Goal: Task Accomplishment & Management: Manage account settings

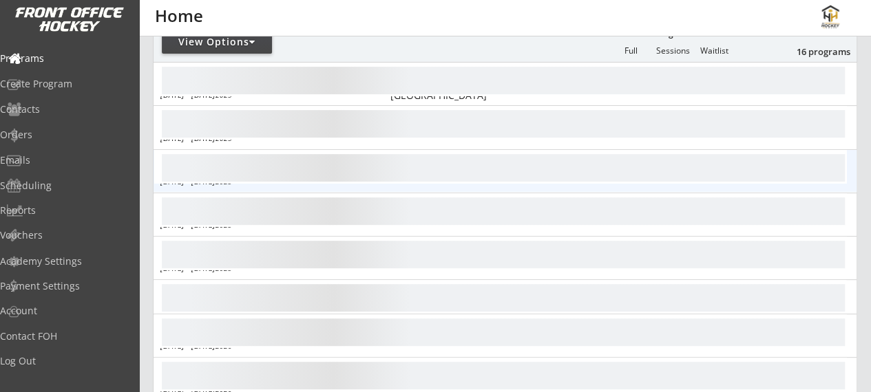
scroll to position [186, 0]
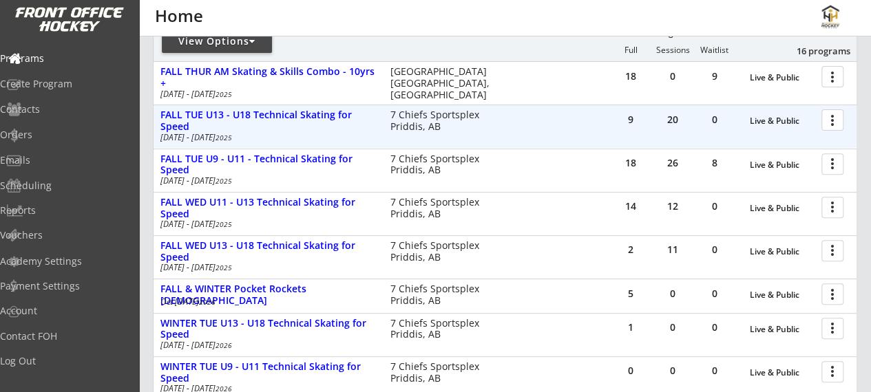
click at [835, 123] on div at bounding box center [835, 119] width 24 height 24
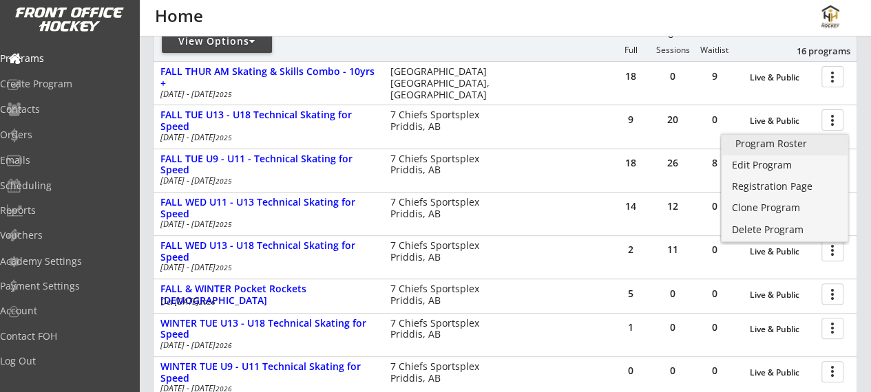
click at [798, 145] on div "Program Roster" at bounding box center [784, 144] width 99 height 10
click at [717, 36] on div "menu Home" at bounding box center [435, 18] width 871 height 36
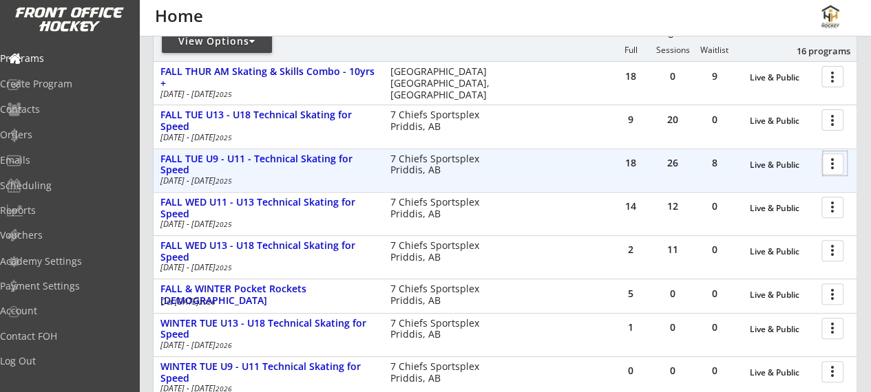
click at [836, 163] on div at bounding box center [835, 163] width 24 height 24
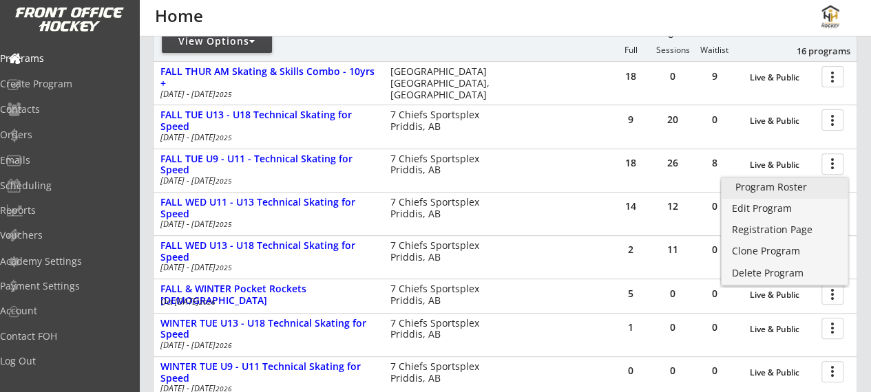
click at [790, 191] on div "Program Roster" at bounding box center [784, 187] width 99 height 10
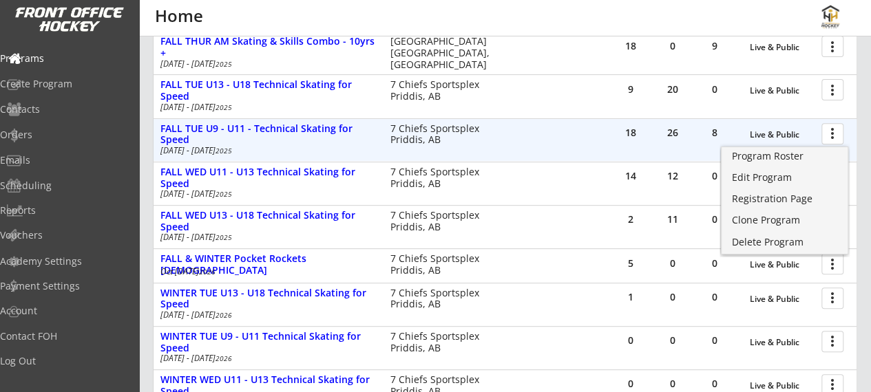
scroll to position [217, 0]
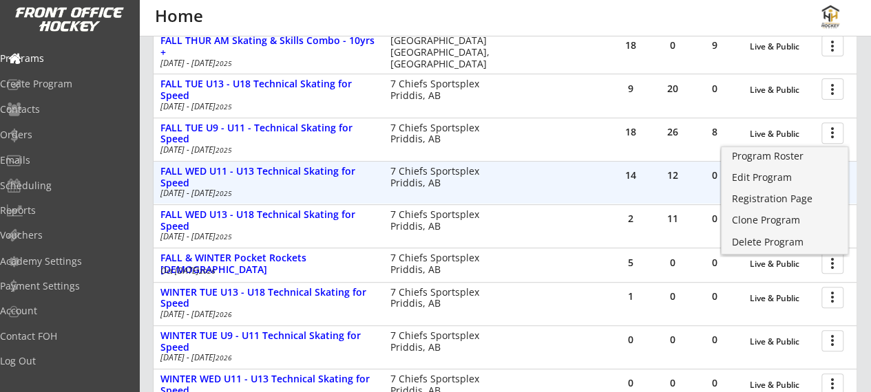
click at [538, 185] on div "14 12 0 Live & Public more_vert FALL WED U11 - U13 Technical Skating for Speed …" at bounding box center [505, 183] width 703 height 43
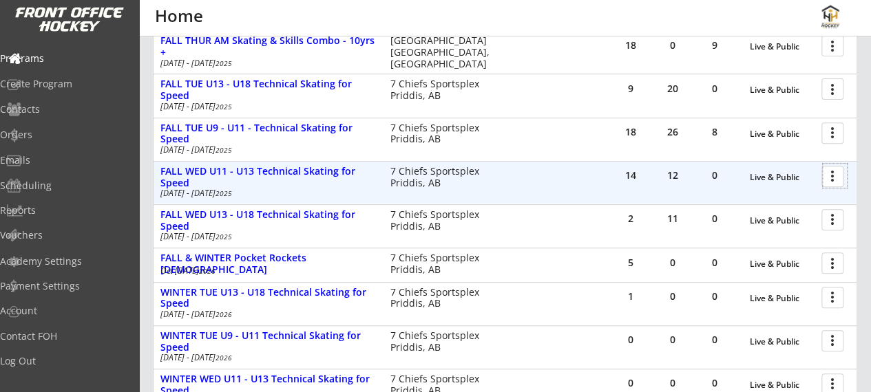
click at [825, 174] on div at bounding box center [835, 176] width 24 height 24
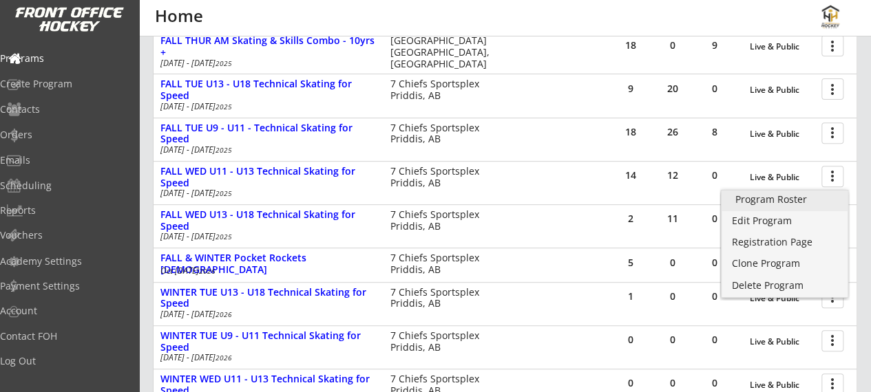
click at [795, 200] on div "Program Roster" at bounding box center [784, 200] width 99 height 10
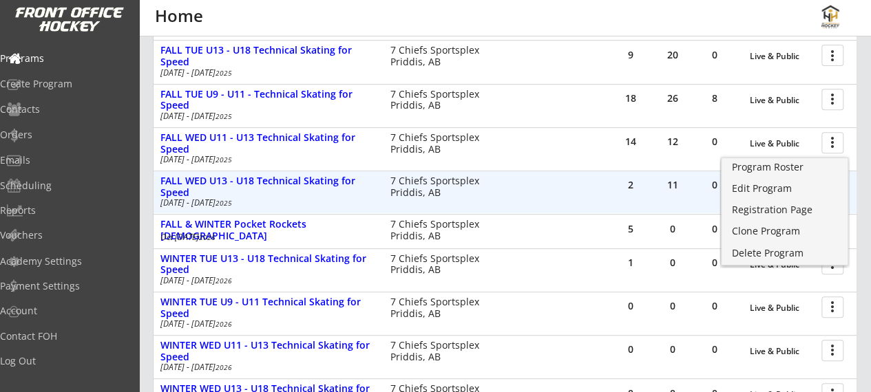
scroll to position [251, 0]
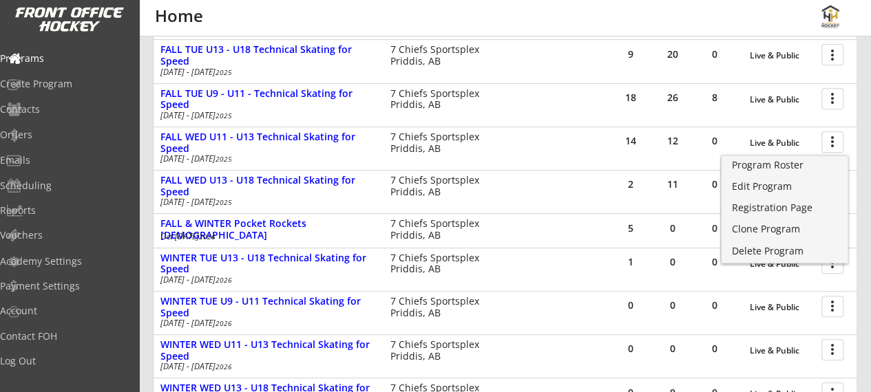
click at [835, 145] on div at bounding box center [835, 141] width 24 height 24
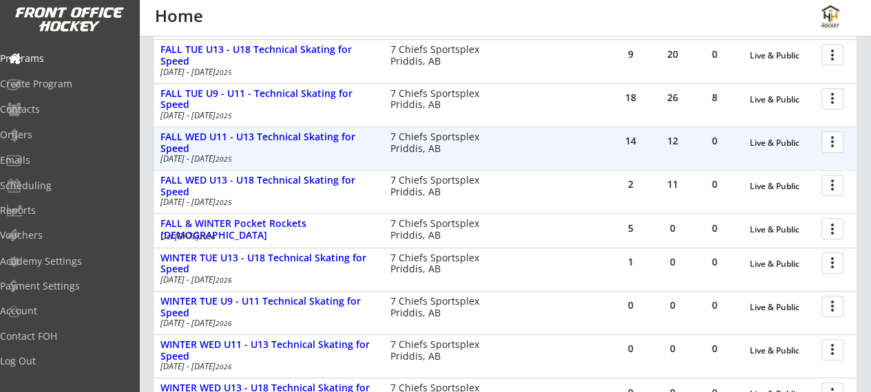
click at [835, 145] on div at bounding box center [835, 141] width 24 height 24
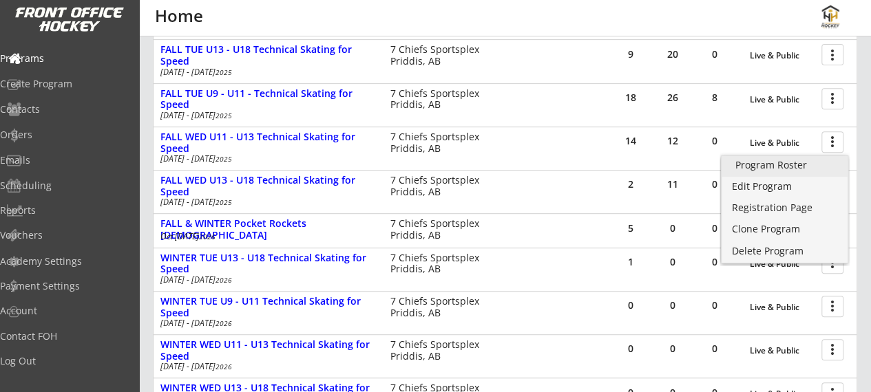
click at [779, 167] on div "Program Roster" at bounding box center [784, 165] width 99 height 10
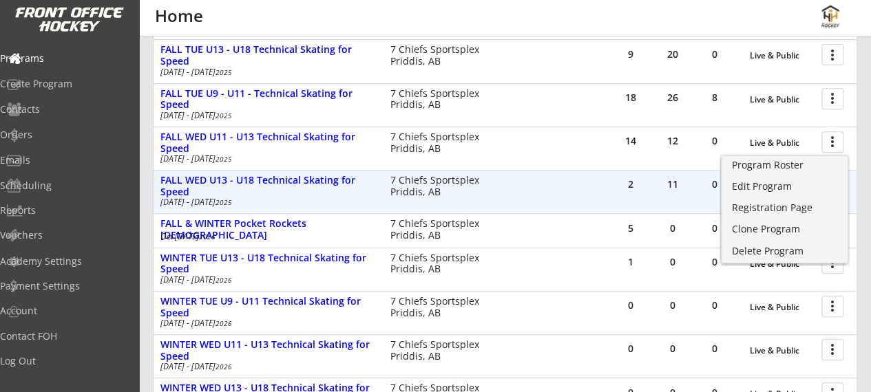
click at [632, 191] on div "2" at bounding box center [630, 186] width 41 height 31
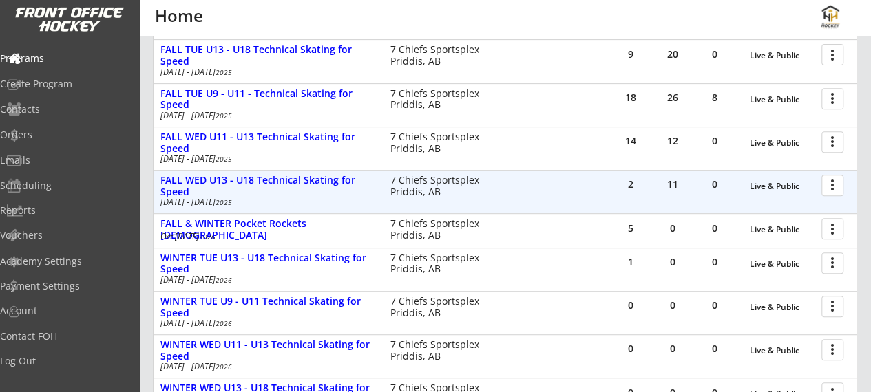
click at [831, 191] on div at bounding box center [835, 185] width 24 height 24
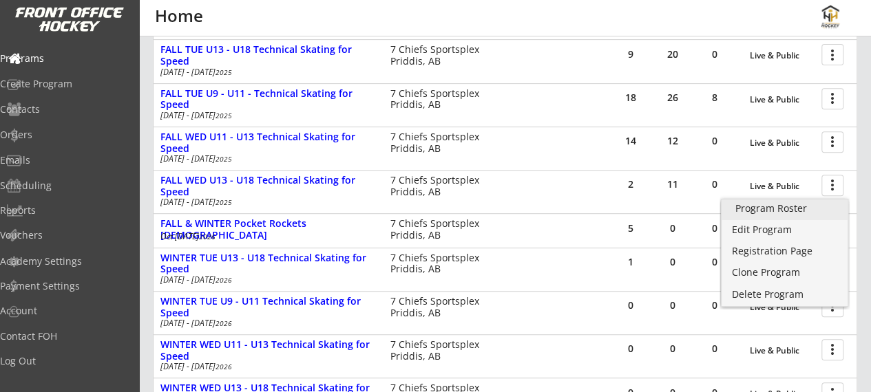
click at [793, 209] on div "Program Roster" at bounding box center [784, 209] width 99 height 10
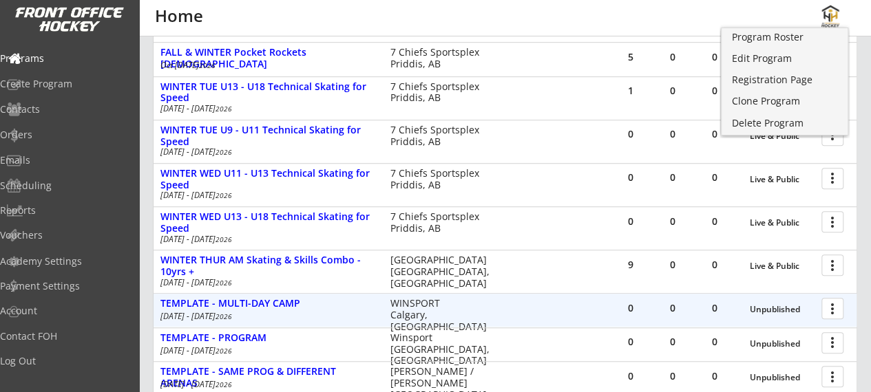
scroll to position [423, 0]
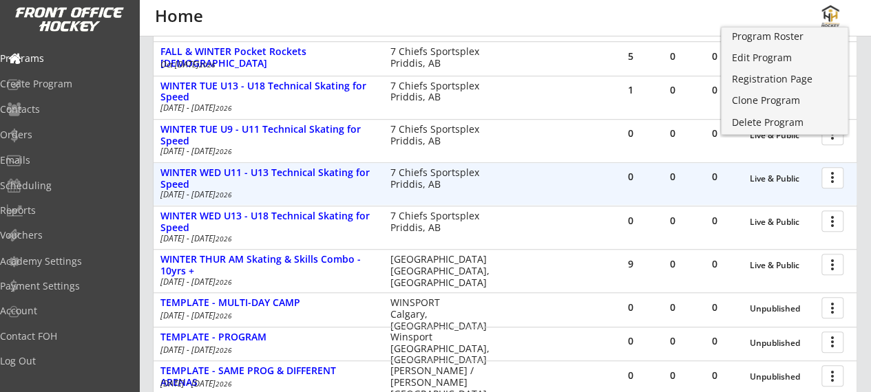
click at [578, 187] on div "0 0 0 Live & Public more_vert WINTER WED U11 - U13 Technical Skating for Speed …" at bounding box center [505, 184] width 703 height 43
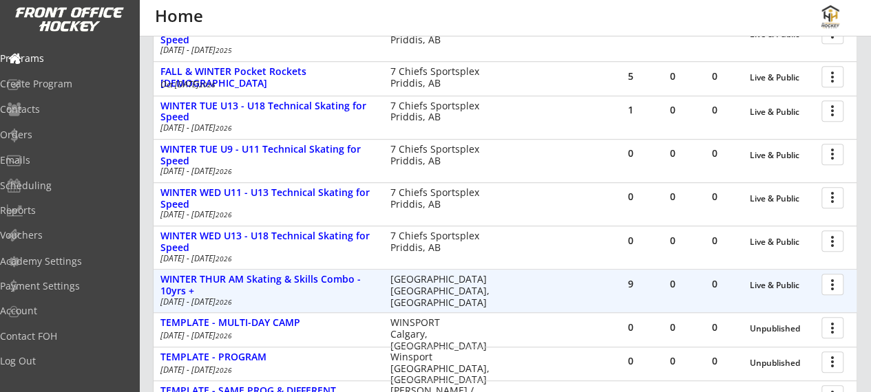
scroll to position [405, 0]
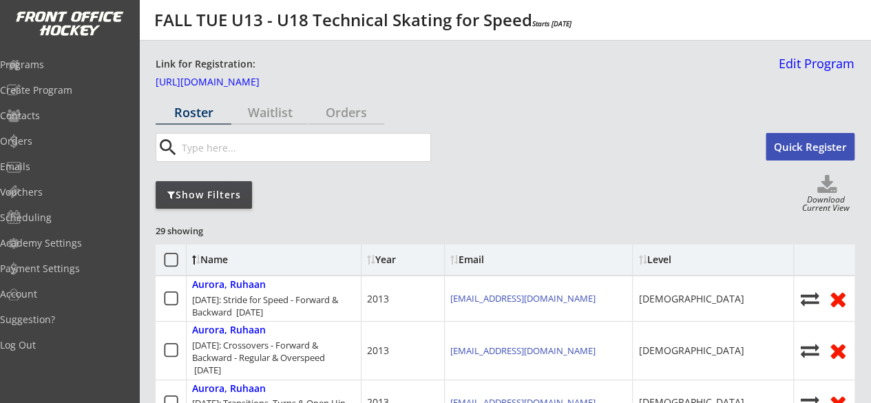
scroll to position [65, 0]
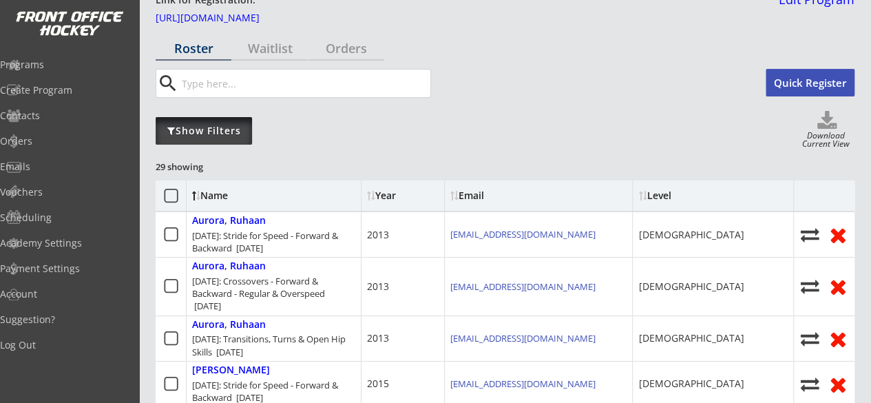
click at [245, 128] on div "Show Filters" at bounding box center [204, 131] width 96 height 14
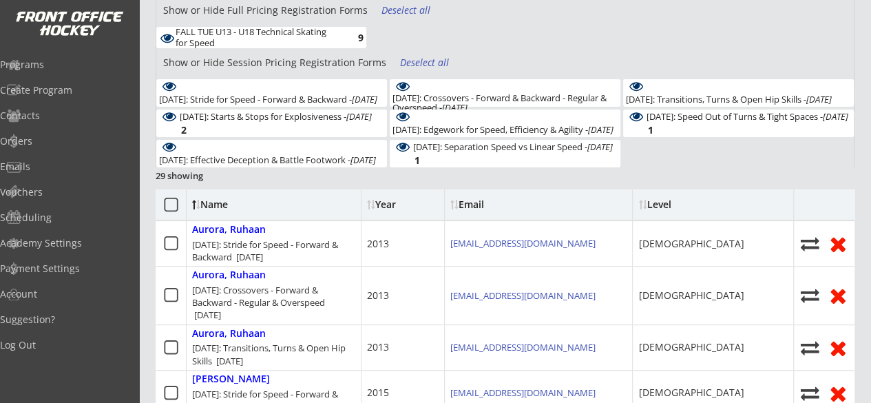
scroll to position [0, 0]
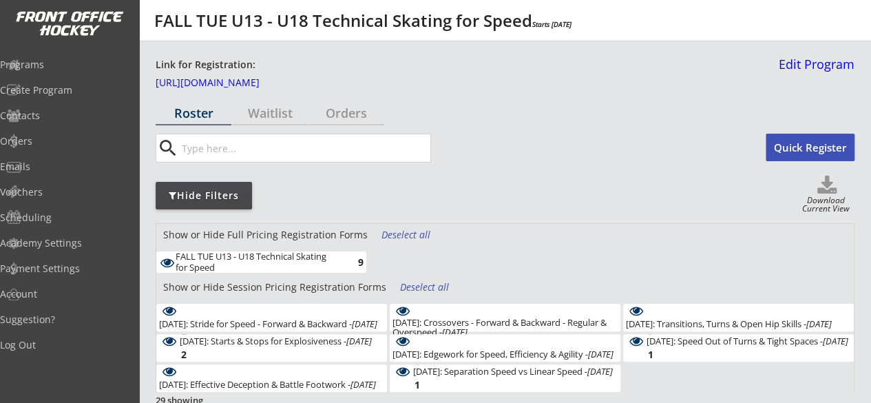
click at [825, 200] on div "Download Current View" at bounding box center [825, 205] width 57 height 19
click at [825, 184] on use at bounding box center [826, 185] width 19 height 18
select select ""Player Info""
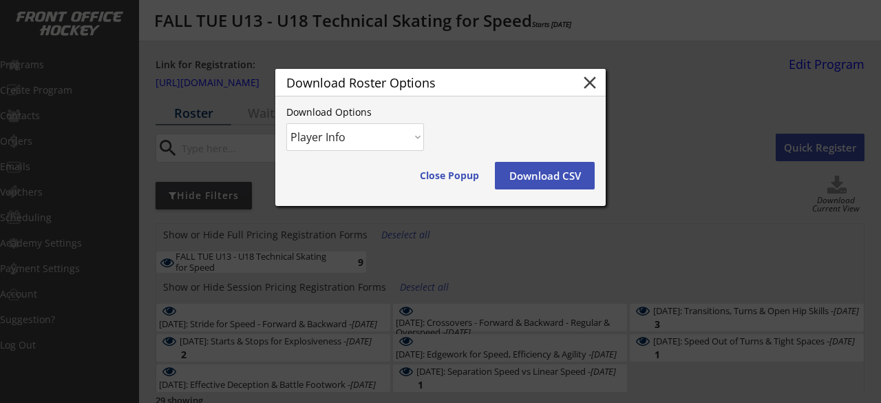
click at [388, 139] on select "Player Info Player and Order Info" at bounding box center [355, 137] width 138 height 28
click at [566, 185] on button "Download CSV" at bounding box center [545, 176] width 100 height 28
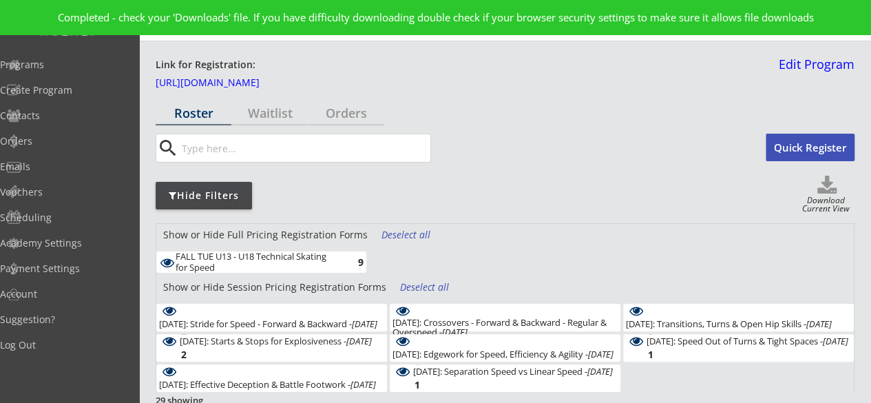
click at [861, 392] on div at bounding box center [861, 392] width 0 height 0
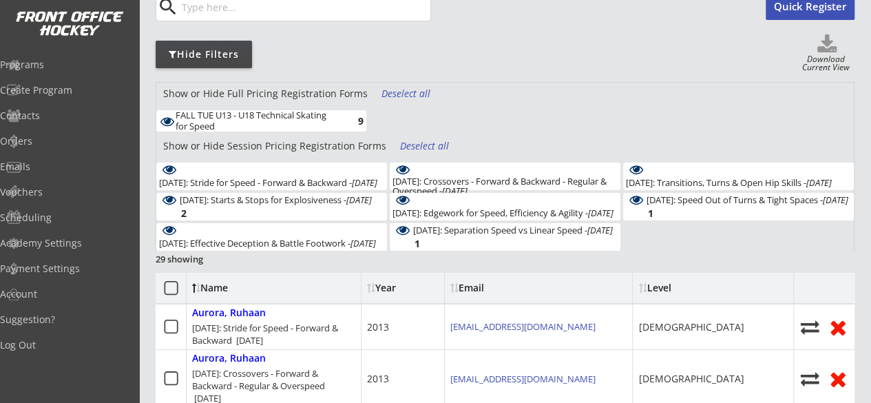
scroll to position [142, 0]
click at [302, 177] on div "October 14: Stride for Speed - Forward & Backward - Oct 14, 2025" at bounding box center [268, 182] width 218 height 10
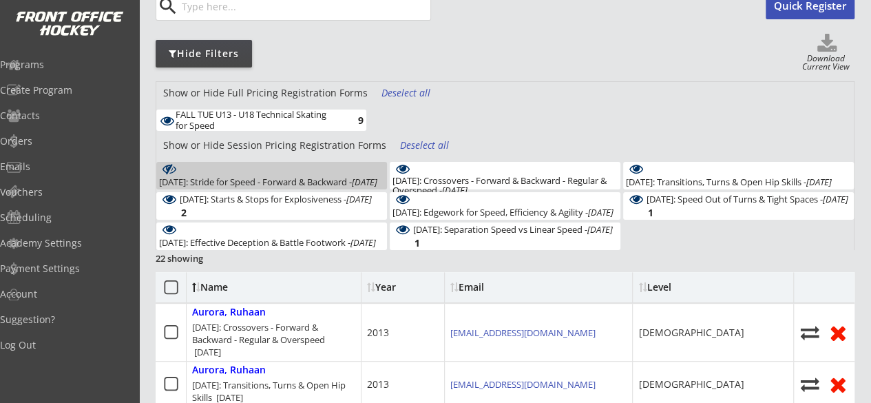
click at [302, 177] on div "October 14: Stride for Speed - Forward & Backward - Oct 14, 2025" at bounding box center [268, 182] width 218 height 10
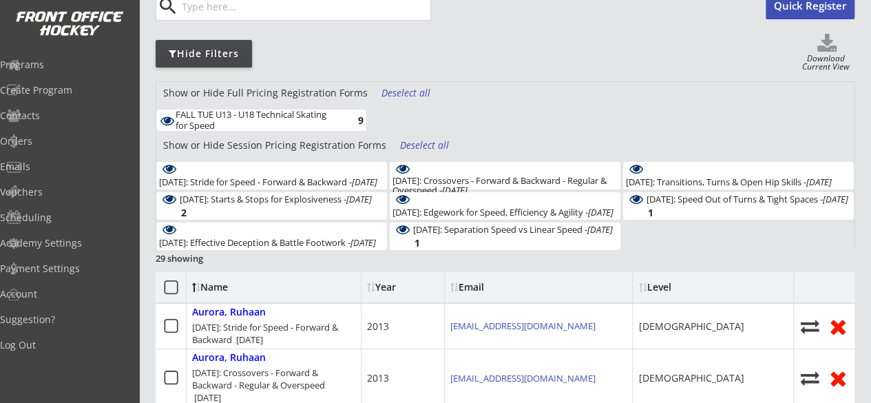
click at [417, 129] on div "FALL TUE U13 - U18 Technical Skating for Speed 9" at bounding box center [504, 121] width 697 height 25
click at [417, 138] on div "Deselect all" at bounding box center [425, 145] width 51 height 14
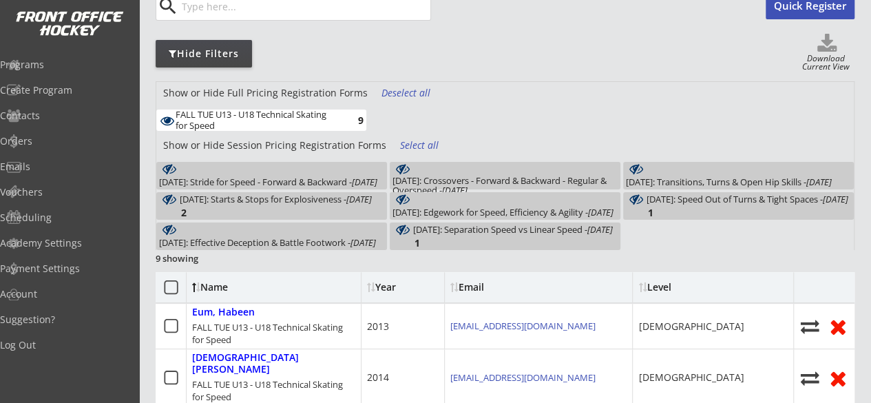
click at [317, 181] on div "October 14: Stride for Speed - Forward & Backward - Oct 14, 2025" at bounding box center [268, 182] width 218 height 10
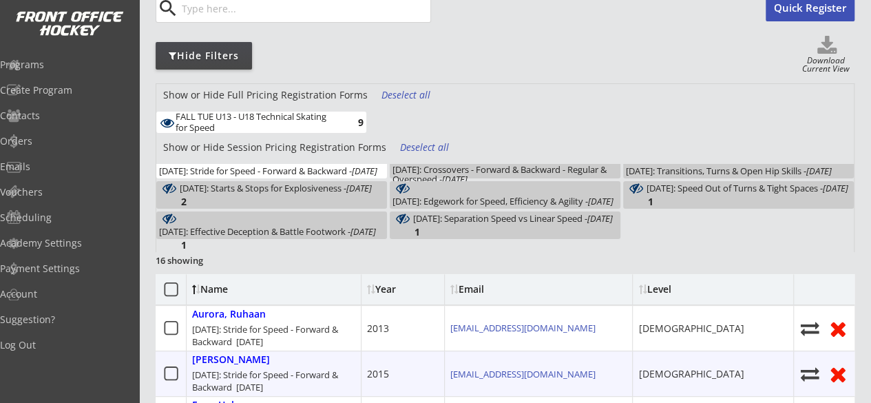
scroll to position [139, 0]
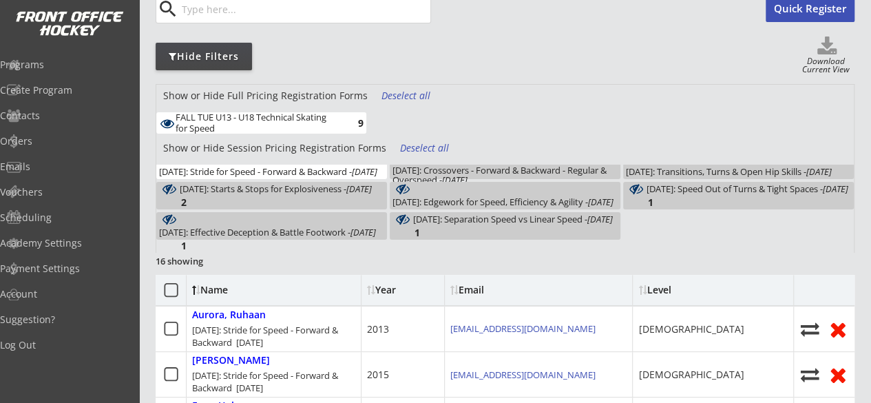
click at [318, 169] on div "October 14: Stride for Speed - Forward & Backward - Oct 14, 2025" at bounding box center [268, 172] width 218 height 10
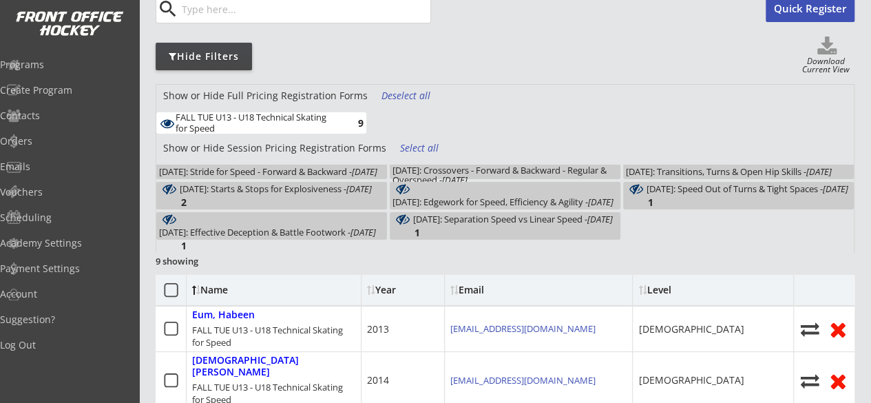
scroll to position [0, 0]
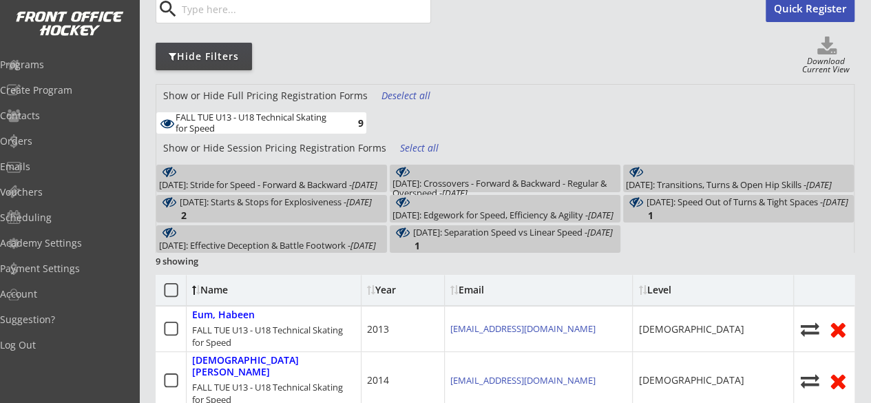
click at [501, 180] on div "October 21: Crossovers - Forward & Backward - Regular & Overspeed - Oct 21, 2025" at bounding box center [504, 188] width 225 height 20
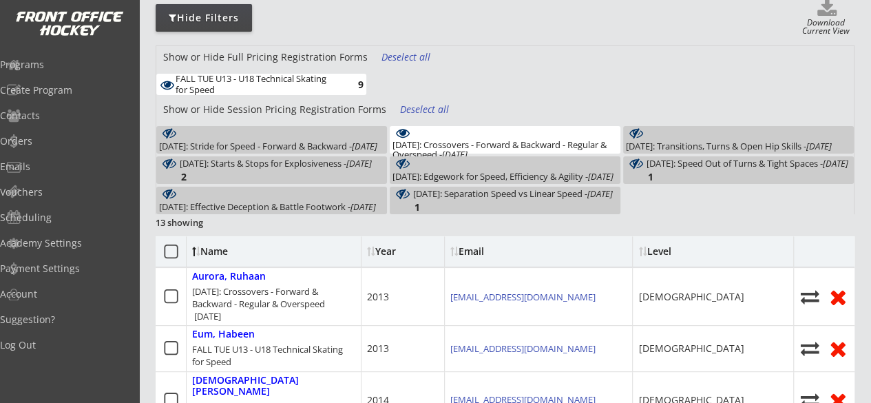
scroll to position [177, 0]
click at [337, 81] on div "9" at bounding box center [350, 85] width 28 height 10
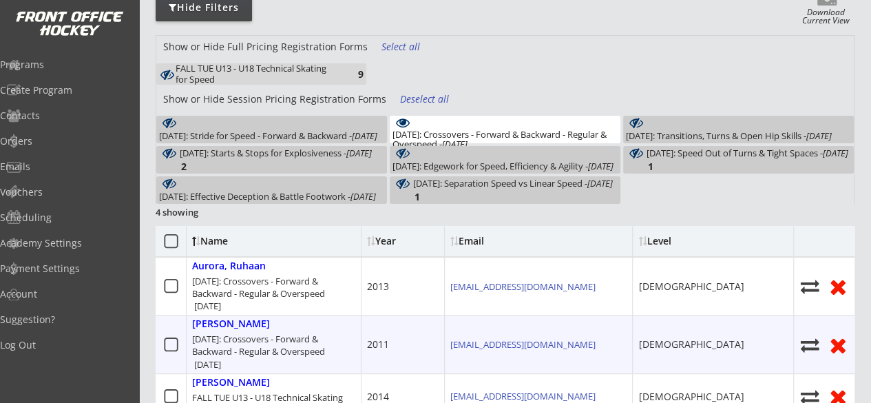
scroll to position [187, 0]
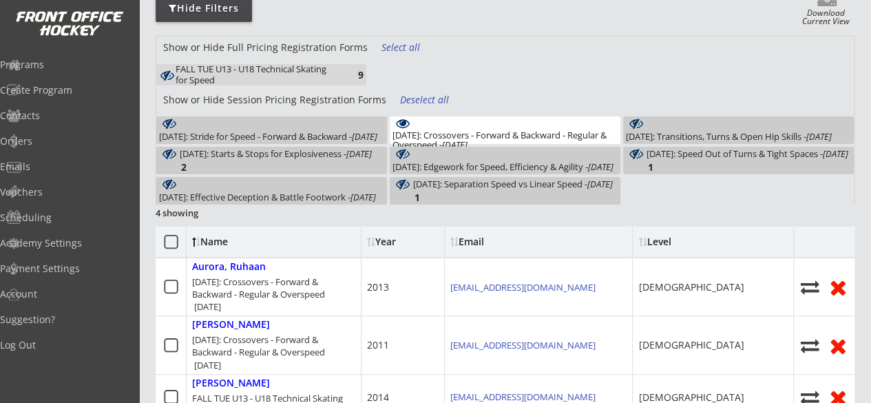
click at [553, 130] on div "October 21: Crossovers - Forward & Backward - Regular & Overspeed - Oct 21, 2025" at bounding box center [504, 140] width 225 height 20
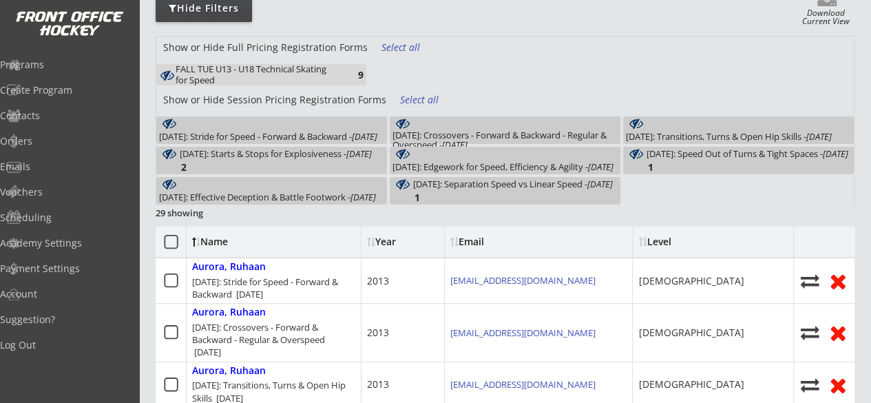
click at [652, 127] on div "October 28: Transitions, Turns & Open Hip Skills - Oct 28, 2025 3" at bounding box center [738, 130] width 231 height 28
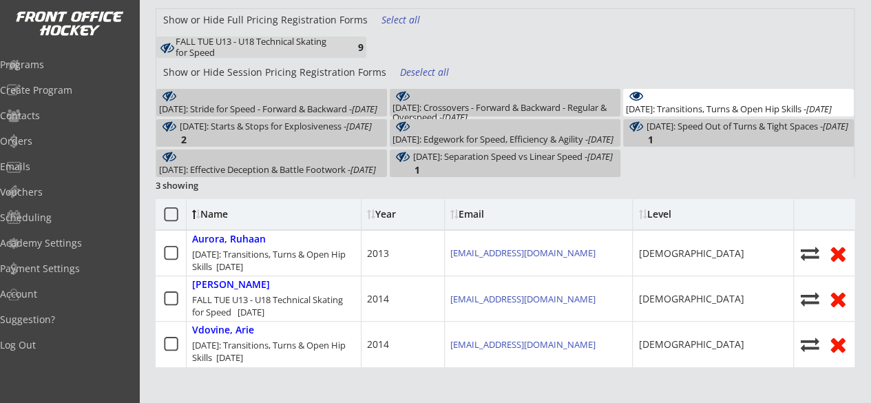
scroll to position [212, 0]
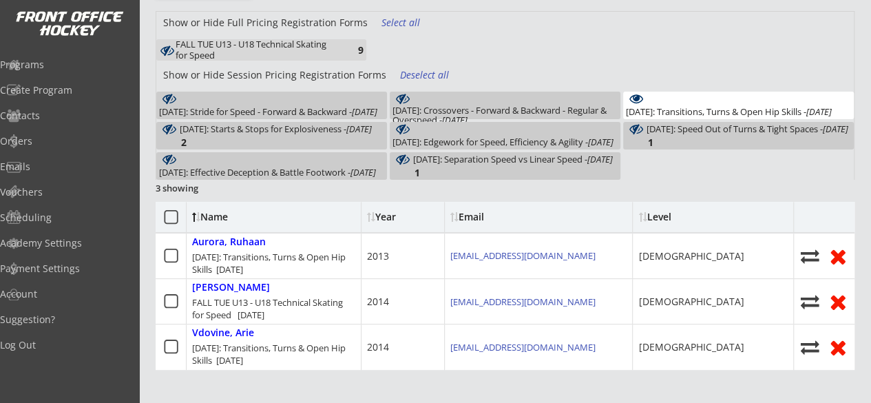
click at [653, 115] on div "October 28: Transitions, Turns & Open Hip Skills - Oct 28, 2025" at bounding box center [729, 112] width 206 height 10
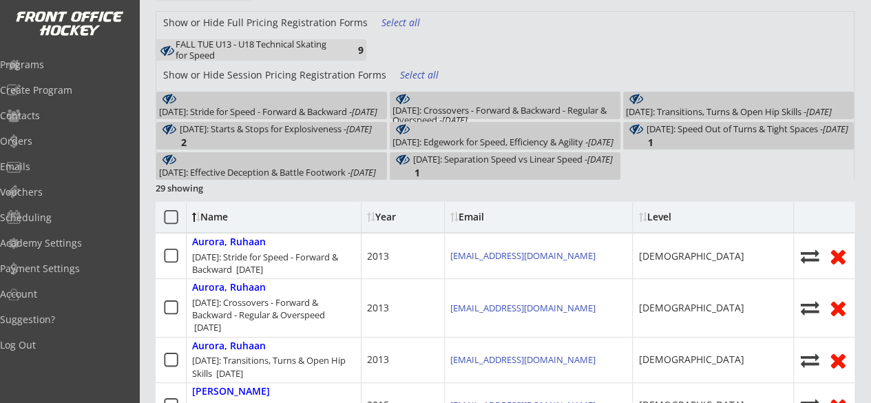
click at [366, 130] on div "November 4: Starts & Stops for Explosiveness - Nov 4, 2025 2" at bounding box center [271, 136] width 231 height 28
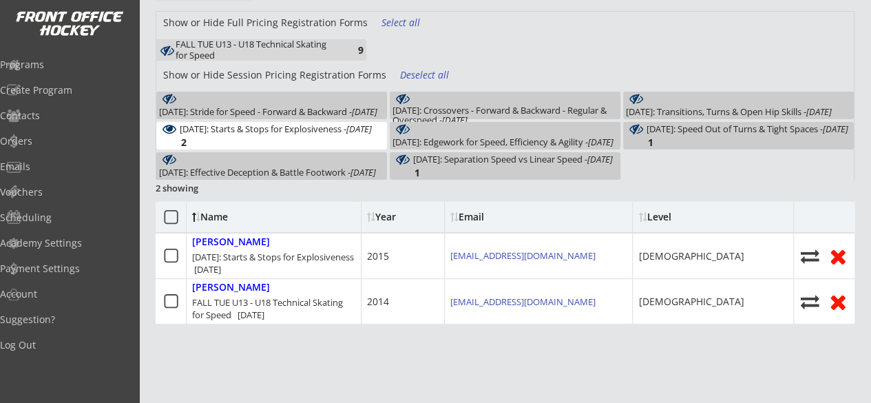
click at [358, 135] on em "Nov 4, 2025" at bounding box center [358, 129] width 25 height 12
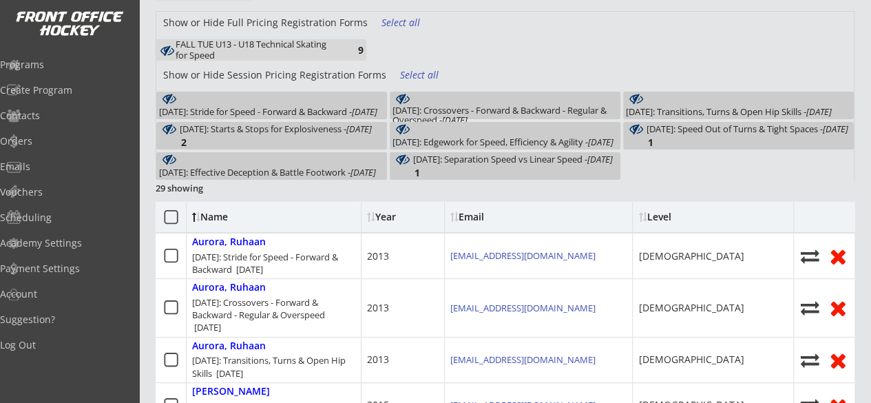
click at [460, 137] on div "November 18: Edgework for Speed, Efficiency & Agility - Nov 18, 2025" at bounding box center [502, 142] width 221 height 10
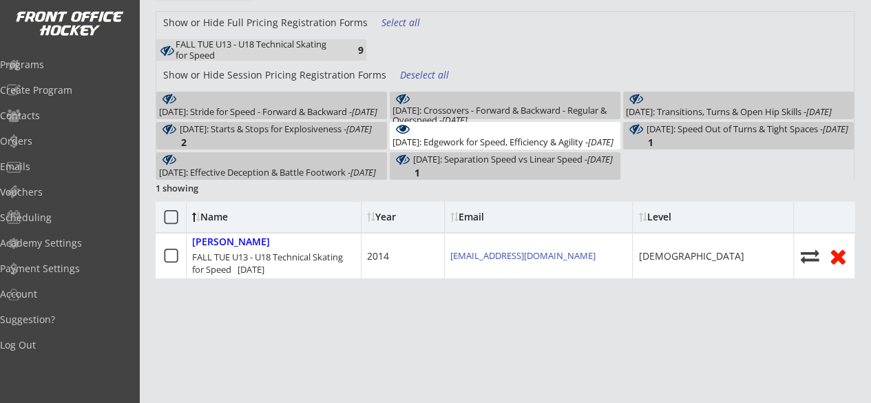
click at [545, 138] on div "November 18: Edgework for Speed, Efficiency & Agility - Nov 18, 2025" at bounding box center [502, 142] width 221 height 10
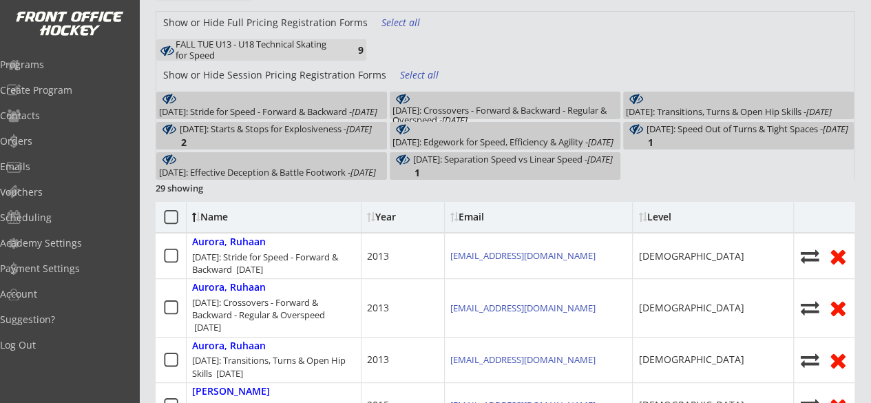
click at [665, 134] on div "December 2: Speed Out of Turns & Tight Spaces - Dec 2, 2025" at bounding box center [748, 129] width 202 height 10
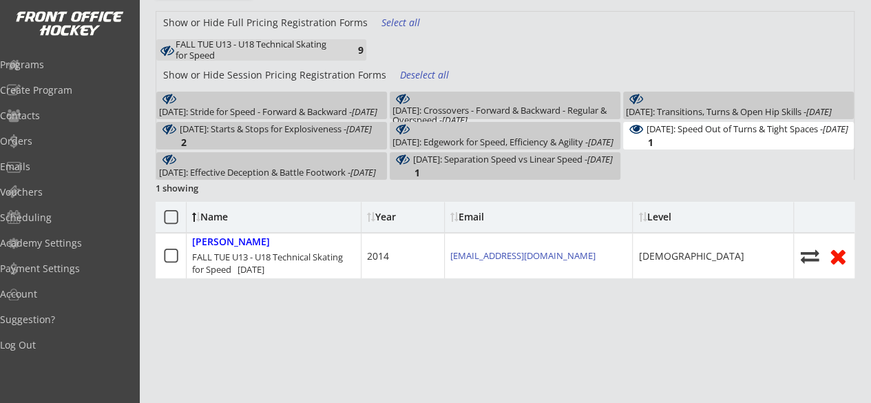
click at [671, 134] on div "December 2: Speed Out of Turns & Tight Spaces - Dec 2, 2025" at bounding box center [748, 129] width 202 height 10
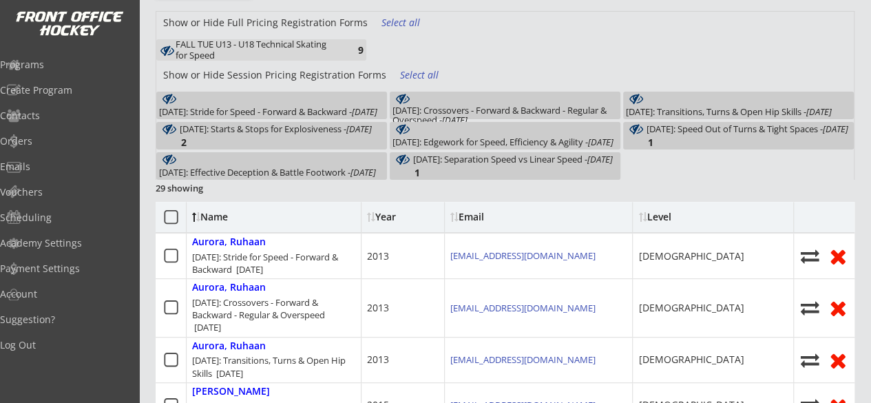
click at [305, 160] on div "December 9: Effective Deception & Battle Footwork - Dec 9, 2025 1" at bounding box center [271, 166] width 231 height 28
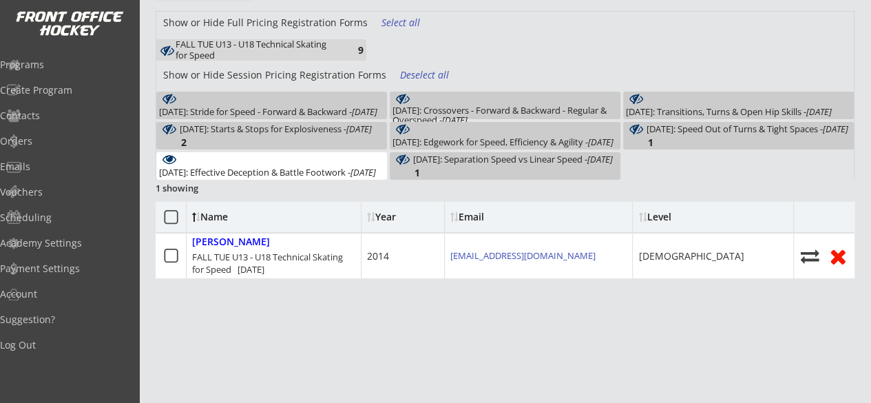
click at [337, 174] on div "December 9: Effective Deception & Battle Footwork - Dec 9, 2025" at bounding box center [267, 172] width 217 height 10
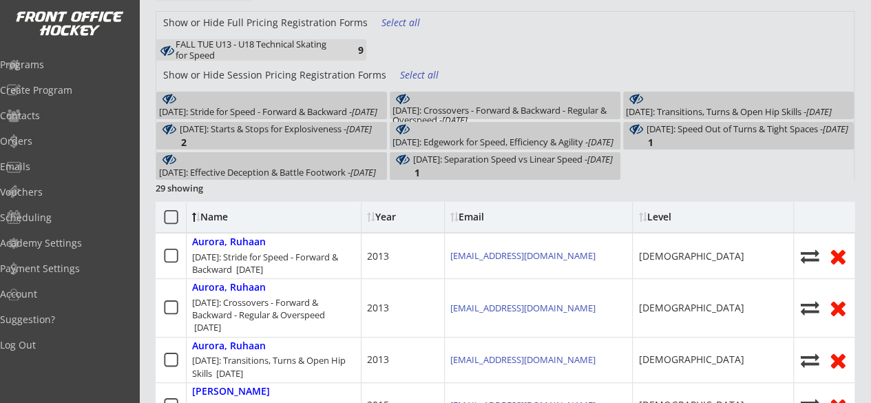
click at [452, 158] on div "December 16: Separation Speed vs Linear Speed - Dec 16, 2025 1" at bounding box center [505, 166] width 231 height 28
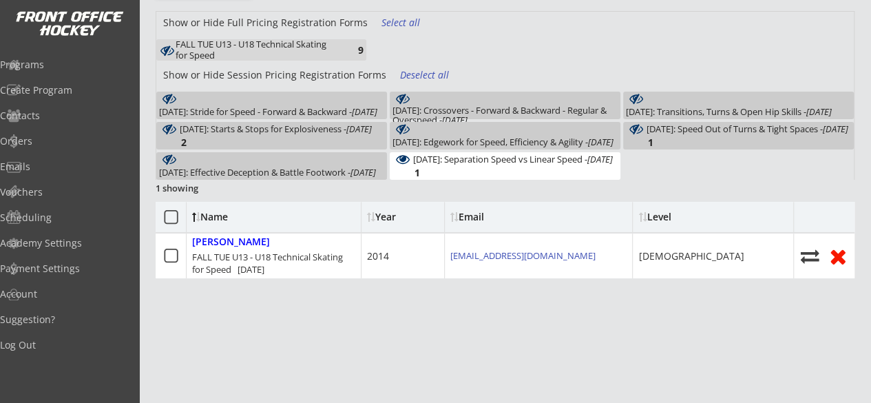
click at [530, 164] on div "December 16: Separation Speed vs Linear Speed - Dec 16, 2025" at bounding box center [513, 159] width 200 height 10
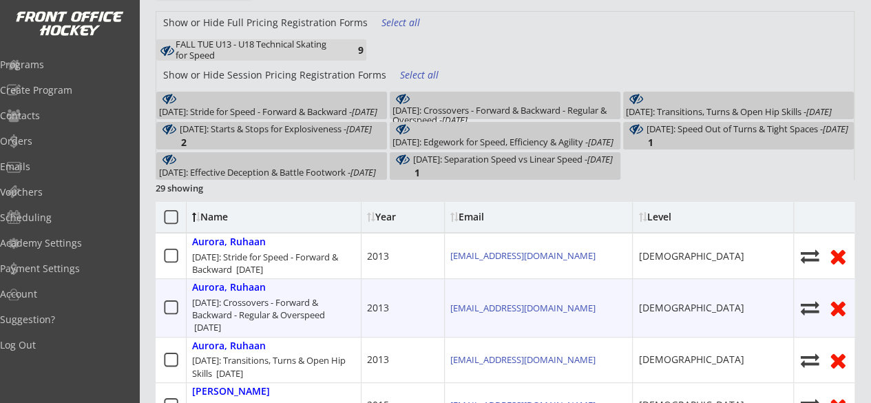
scroll to position [0, 0]
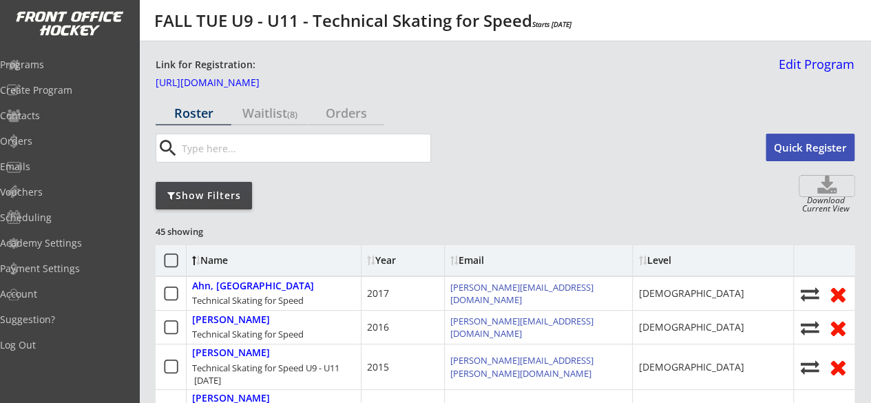
click at [830, 189] on use at bounding box center [826, 185] width 19 height 18
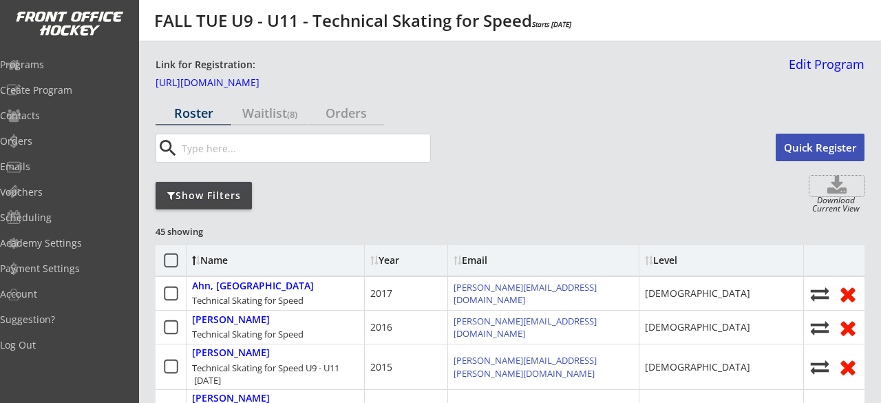
select select ""Player Info""
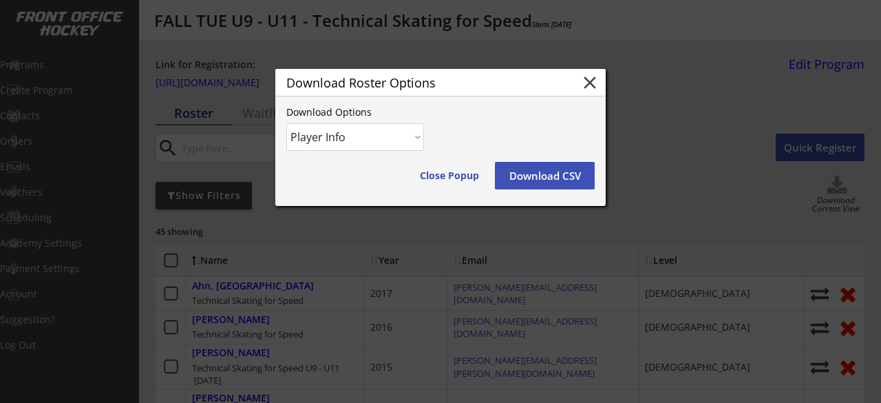
click at [519, 176] on button "Download CSV" at bounding box center [545, 176] width 100 height 28
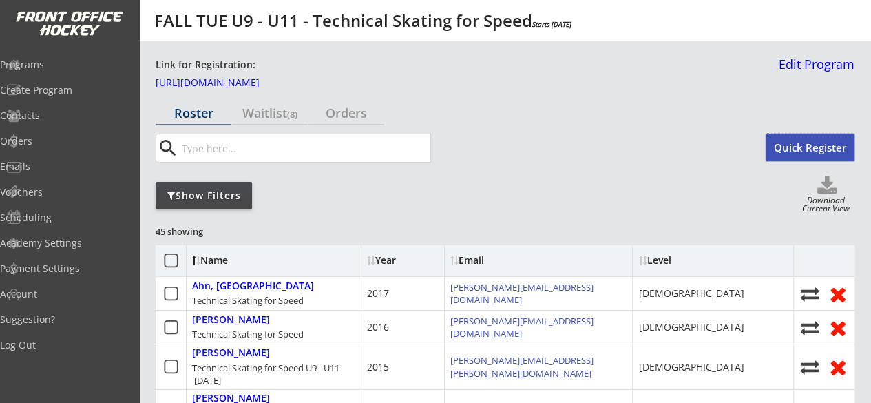
click at [806, 137] on button "Quick Register" at bounding box center [810, 148] width 89 height 28
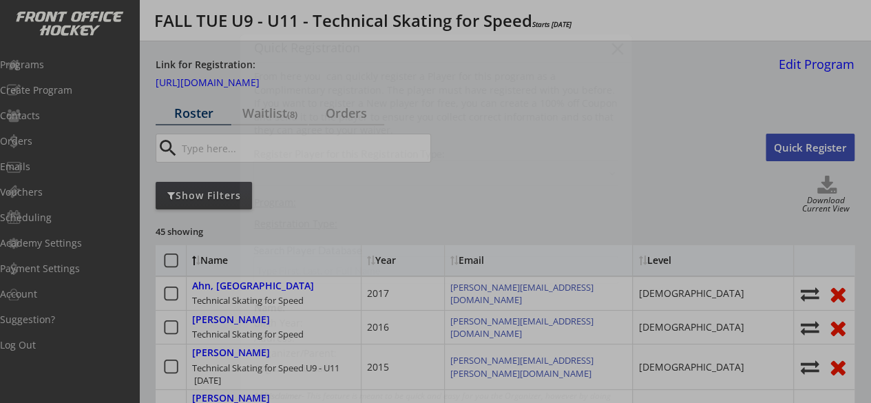
select select ""PLACEHOLDER_1427118222253""
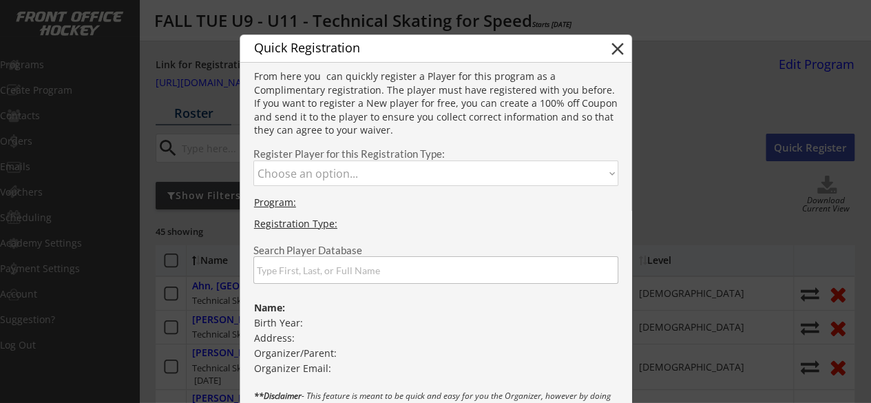
click at [617, 54] on button "close" at bounding box center [617, 49] width 21 height 21
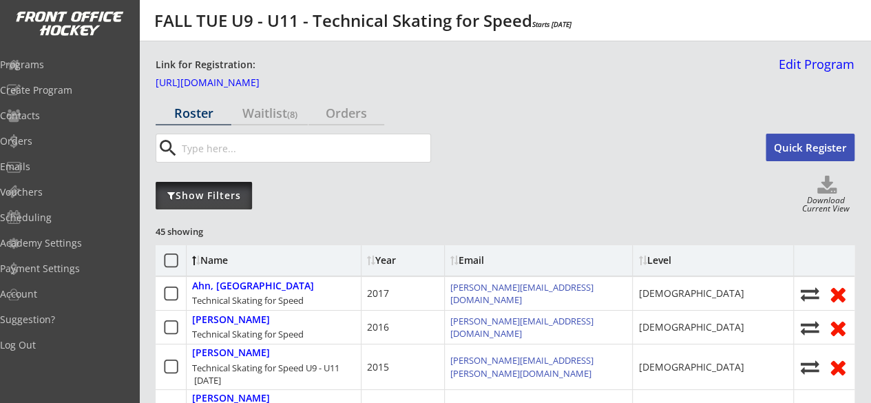
click at [198, 189] on div "Show Filters" at bounding box center [204, 196] width 96 height 14
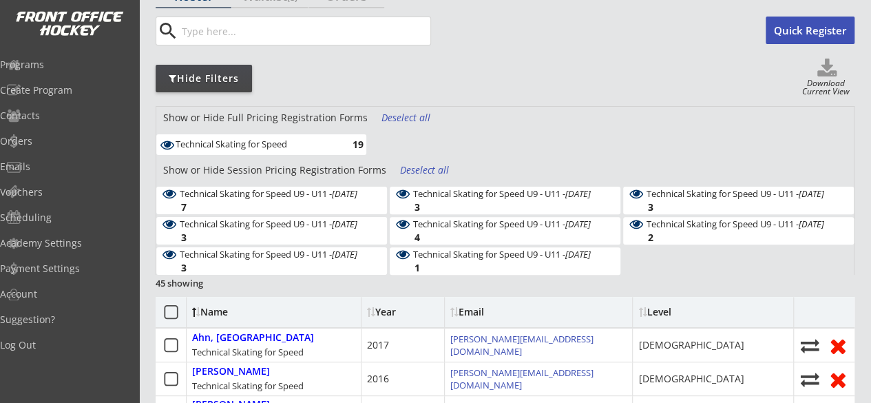
scroll to position [118, 0]
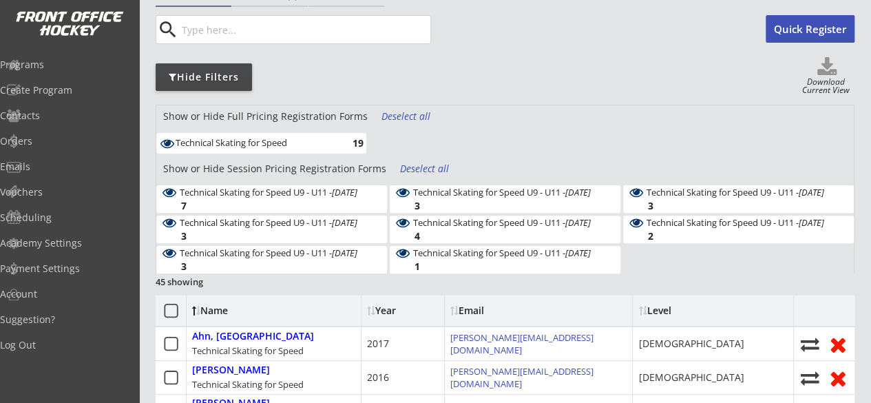
click at [431, 167] on div "Deselect all" at bounding box center [425, 169] width 51 height 14
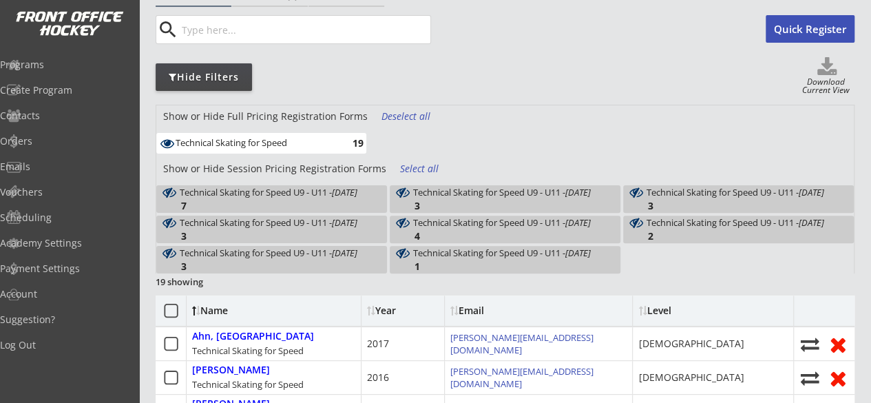
click at [332, 198] on em "Oct 14, 2025" at bounding box center [344, 192] width 25 height 12
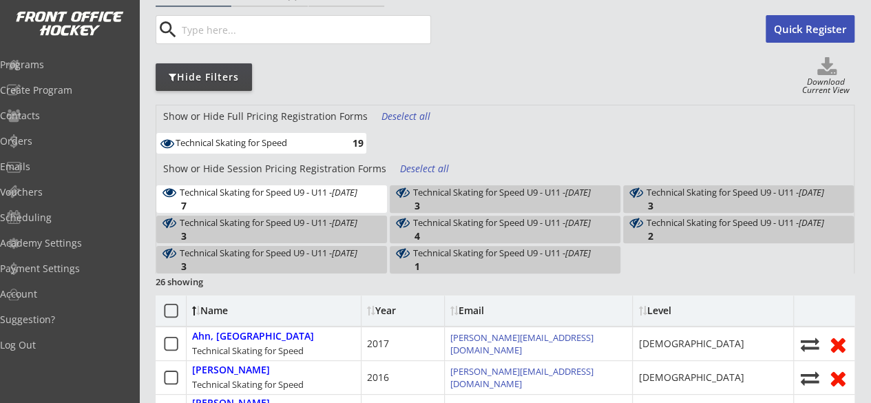
click at [392, 120] on div "Deselect all" at bounding box center [406, 116] width 51 height 14
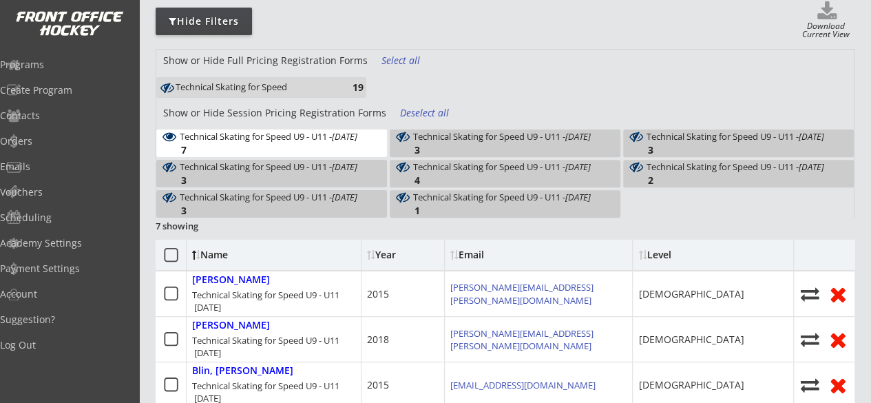
scroll to position [174, 0]
click at [344, 138] on em "Oct 14, 2025" at bounding box center [344, 137] width 25 height 12
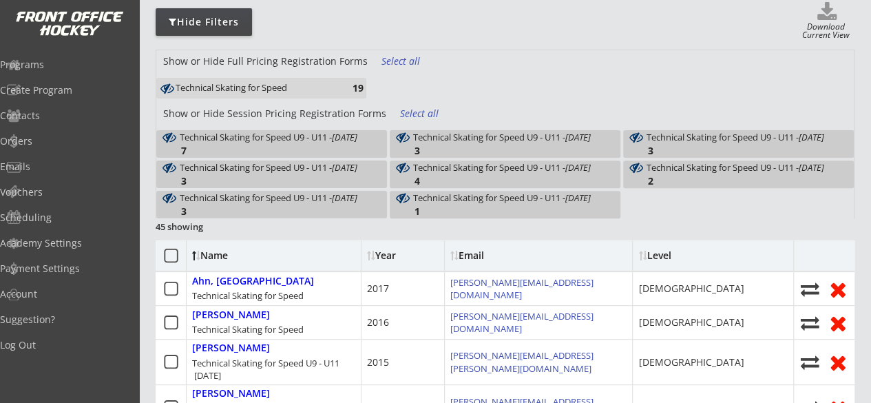
click at [413, 135] on div "Technical Skating for Speed U9 - U11 - Oct 21, 2025" at bounding box center [502, 137] width 178 height 10
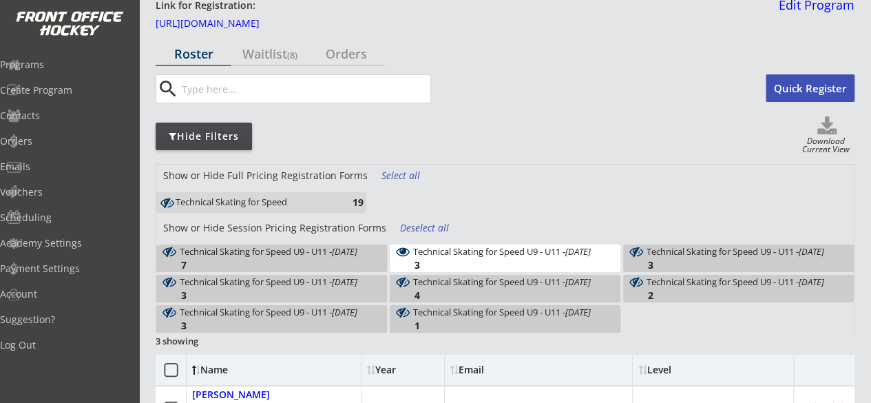
scroll to position [61, 0]
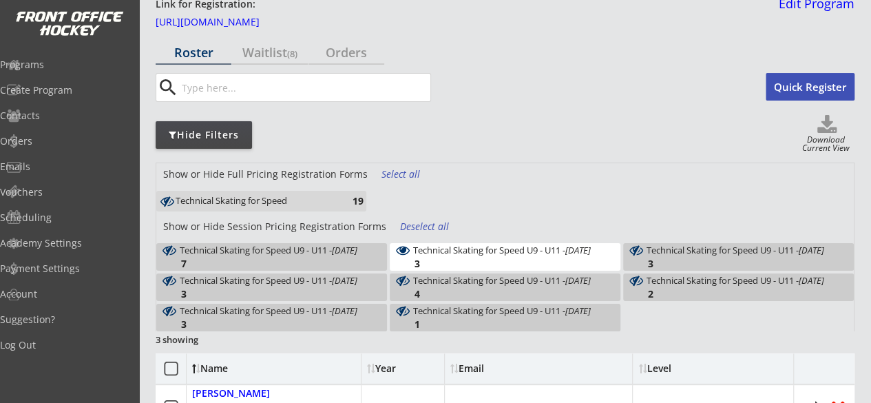
click at [492, 245] on div "Technical Skating for Speed U9 - U11 - Oct 21, 2025" at bounding box center [502, 250] width 178 height 10
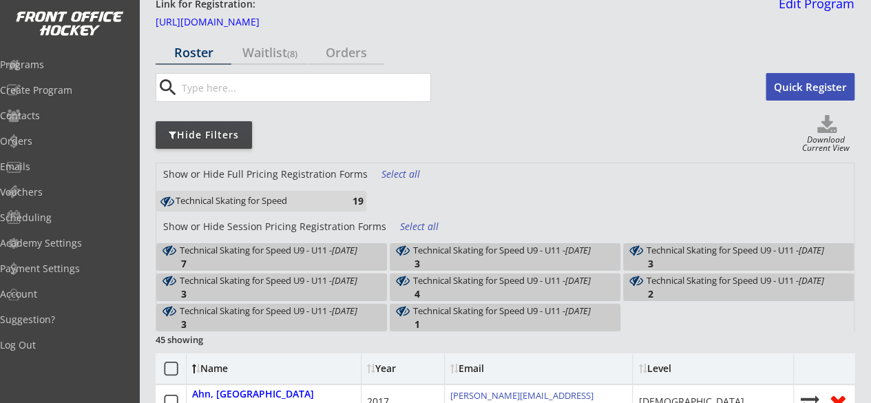
click at [661, 253] on div "Technical Skating for Speed U9 - U11 - Oct 28, 2025" at bounding box center [736, 250] width 178 height 10
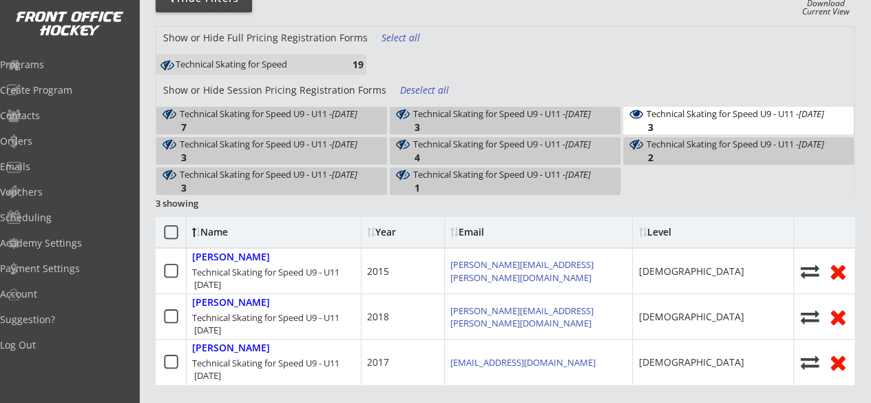
scroll to position [67, 0]
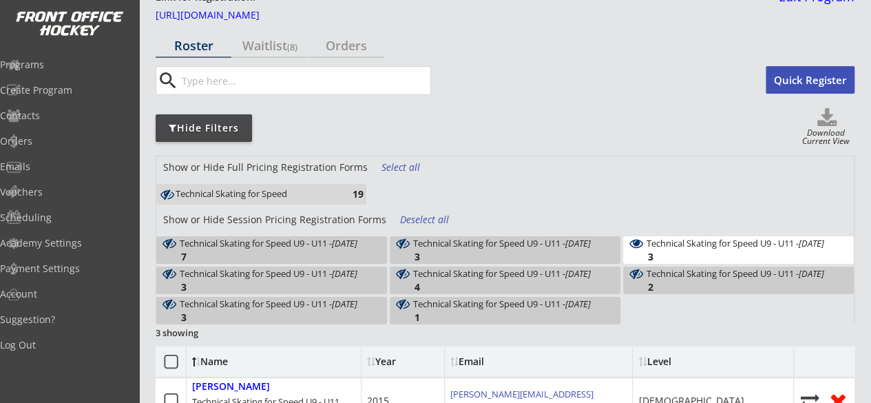
click at [671, 242] on div "Technical Skating for Speed U9 - U11 - Oct 28, 2025" at bounding box center [736, 243] width 178 height 10
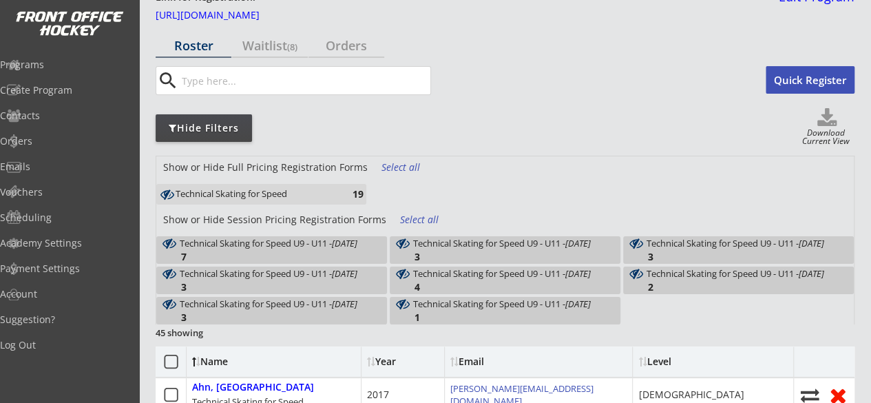
scroll to position [154, 0]
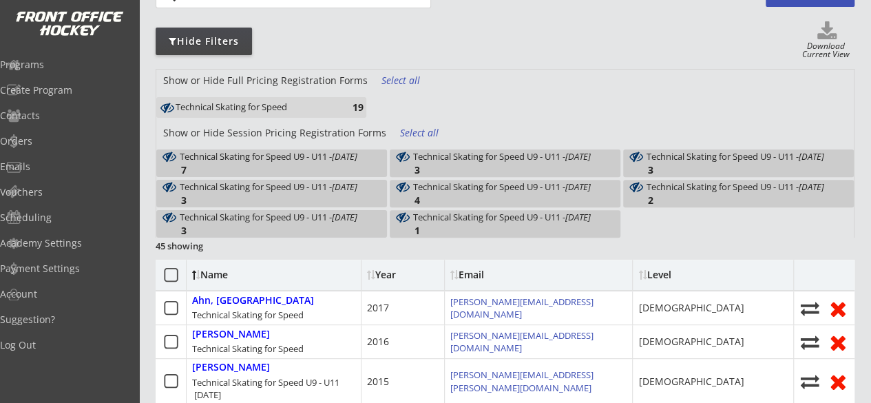
click at [371, 180] on div "Technical Skating for Speed U9 - U11 - Nov 4, 2025 3" at bounding box center [271, 194] width 231 height 28
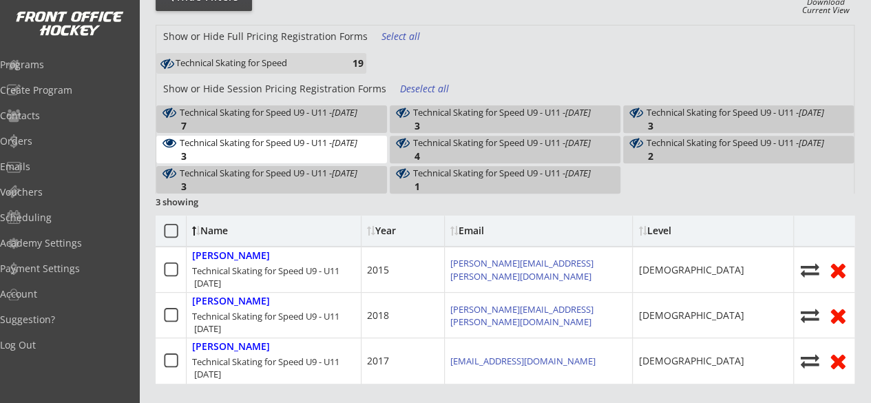
scroll to position [197, 0]
click at [328, 137] on div "Technical Skating for Speed U9 - U11 - Nov 4, 2025 3" at bounding box center [271, 151] width 231 height 28
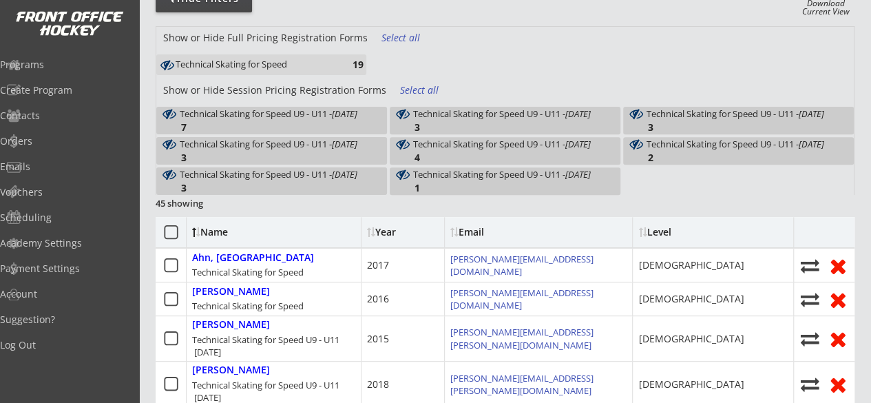
click at [423, 141] on div "Technical Skating for Speed U9 - U11 - Nov 18, 2025" at bounding box center [502, 144] width 178 height 10
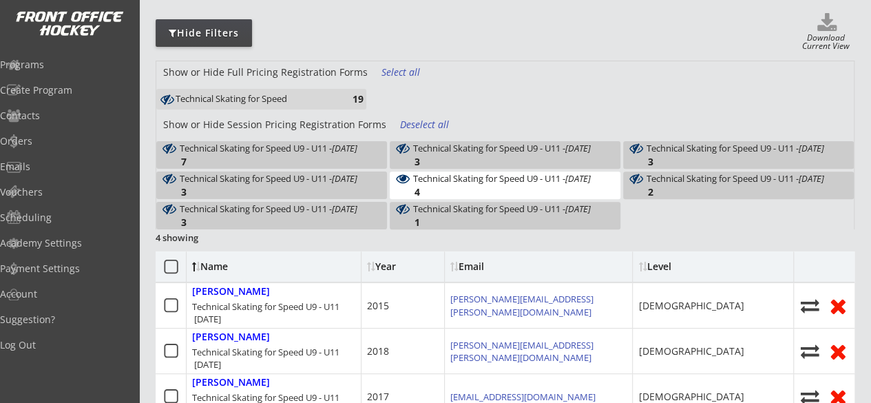
scroll to position [157, 0]
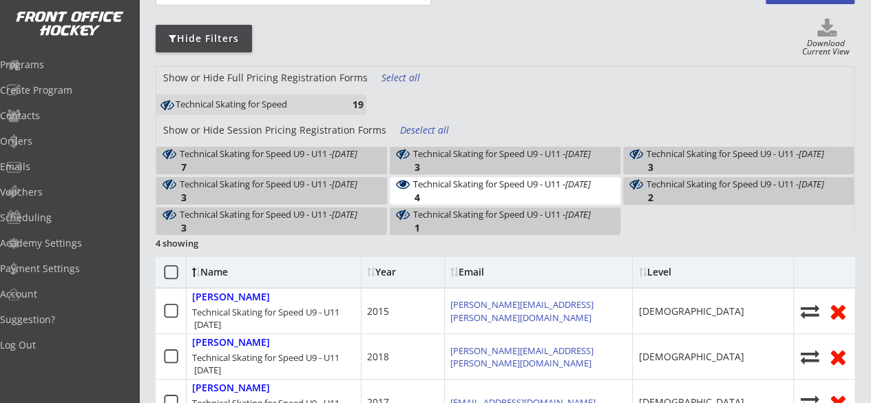
click at [454, 177] on div "Technical Skating for Speed U9 - U11 - Nov 18, 2025 4" at bounding box center [505, 191] width 231 height 28
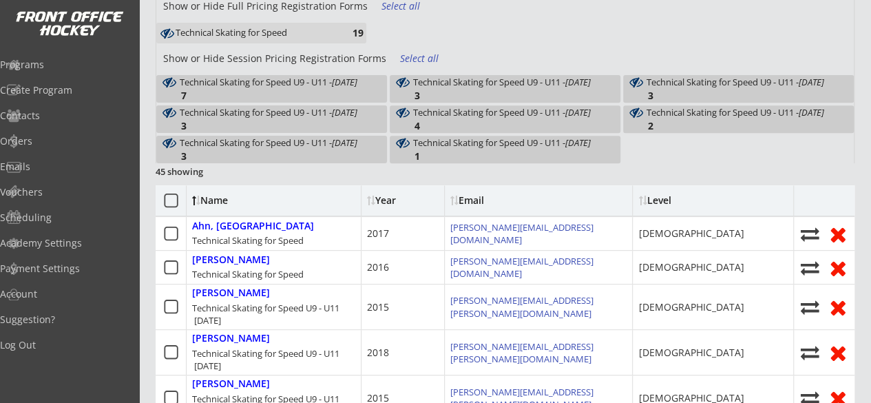
scroll to position [229, 0]
click at [346, 87] on div "Technical Skating for Speed U9 - U11 - Oct 14, 2025 7" at bounding box center [271, 89] width 231 height 28
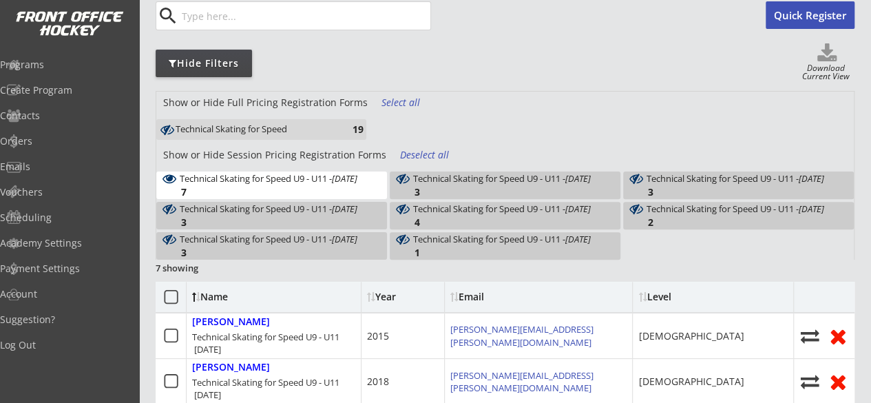
scroll to position [0, 0]
click at [288, 181] on div "Technical Skating for Speed U9 - U11 - Oct 14, 2025 7" at bounding box center [271, 185] width 231 height 28
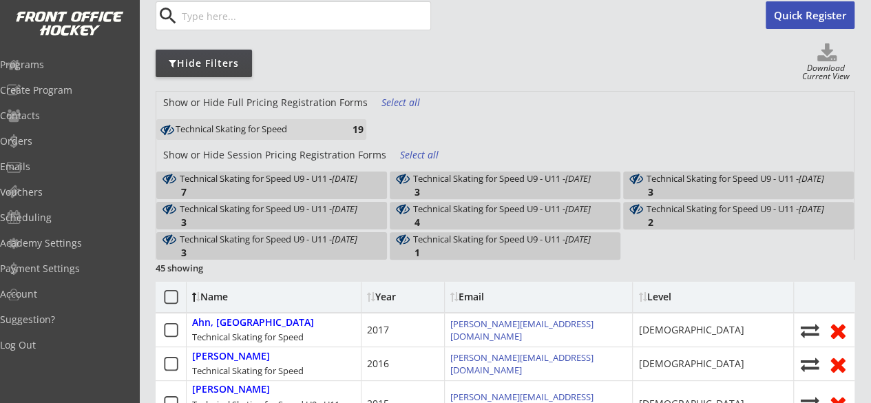
click at [465, 183] on div "Technical Skating for Speed U9 - U11 - Oct 21, 2025" at bounding box center [502, 179] width 178 height 10
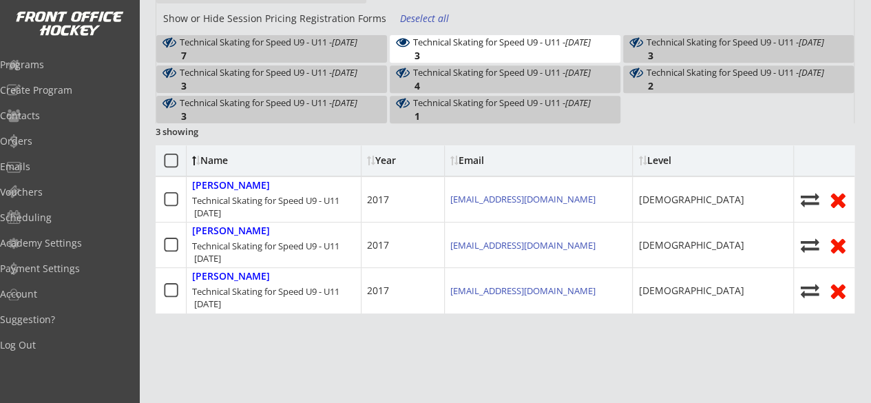
scroll to position [164, 0]
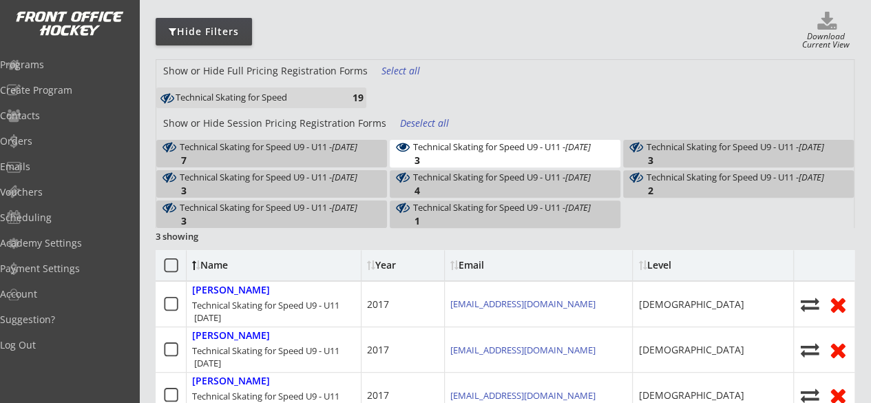
click at [510, 148] on div "Technical Skating for Speed U9 - U11 - Oct 21, 2025" at bounding box center [502, 147] width 178 height 10
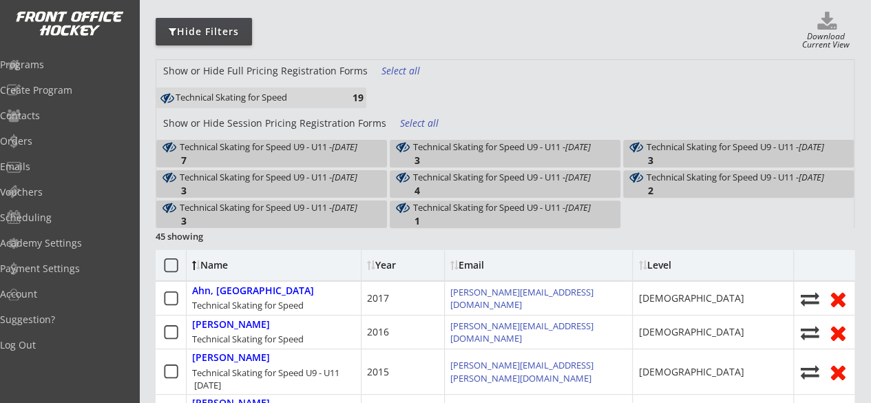
click at [510, 148] on div "Technical Skating for Speed U9 - U11 - Oct 21, 2025" at bounding box center [502, 147] width 178 height 10
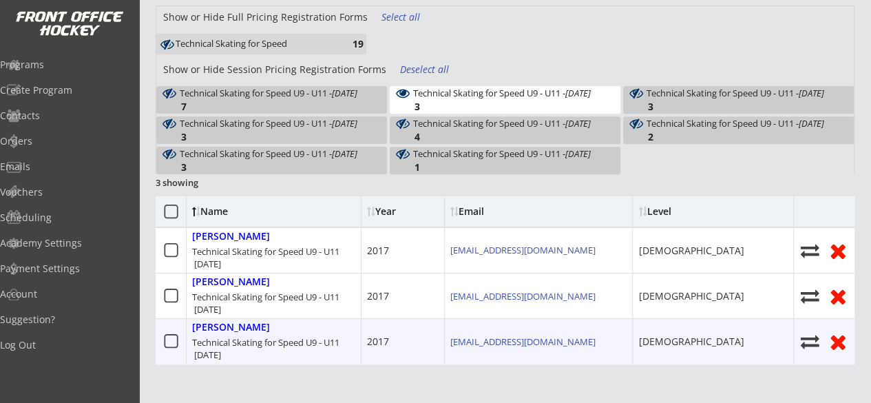
scroll to position [219, 0]
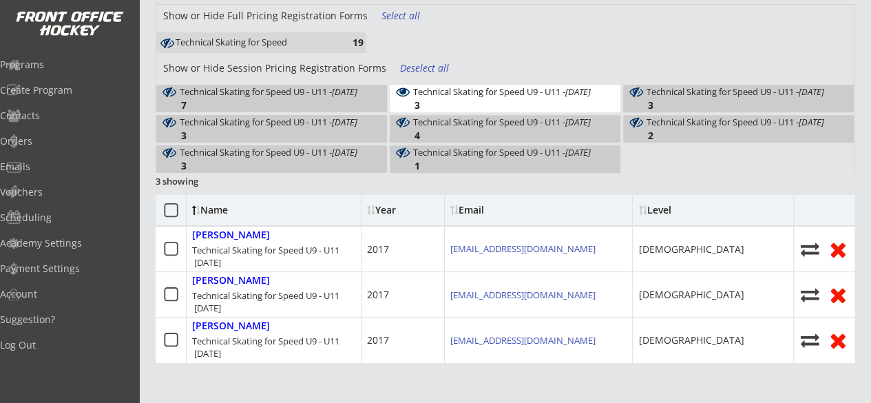
click at [548, 92] on div "Technical Skating for Speed U9 - U11 - Oct 21, 2025" at bounding box center [502, 92] width 178 height 10
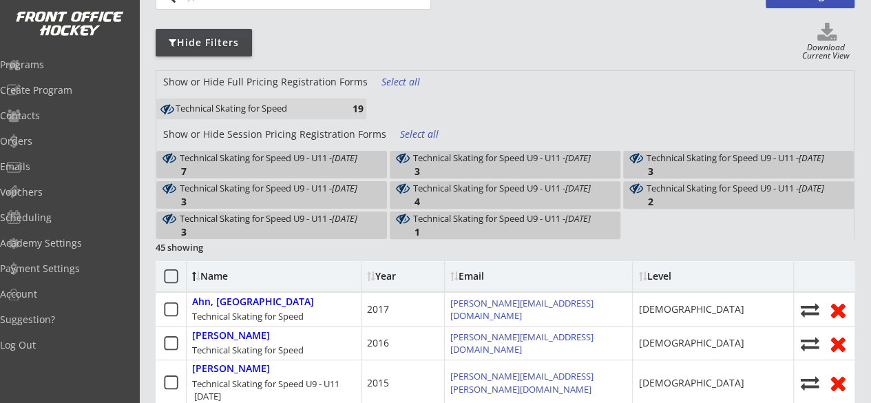
scroll to position [145, 0]
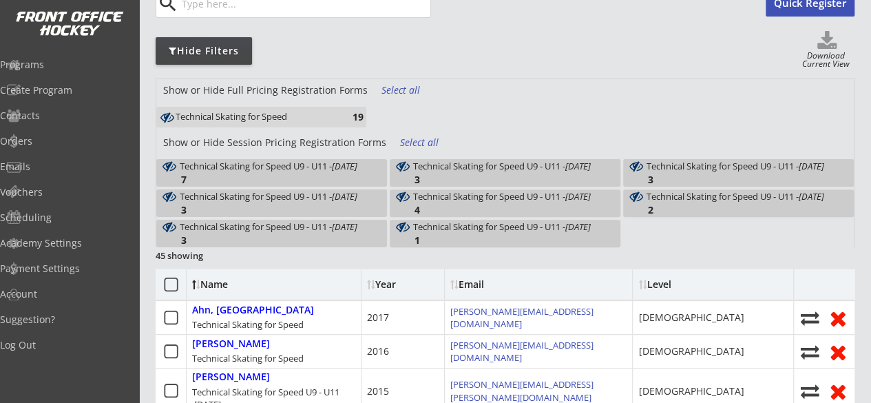
click at [709, 167] on div "Technical Skating for Speed U9 - U11 - Oct 28, 2025 3" at bounding box center [738, 173] width 231 height 28
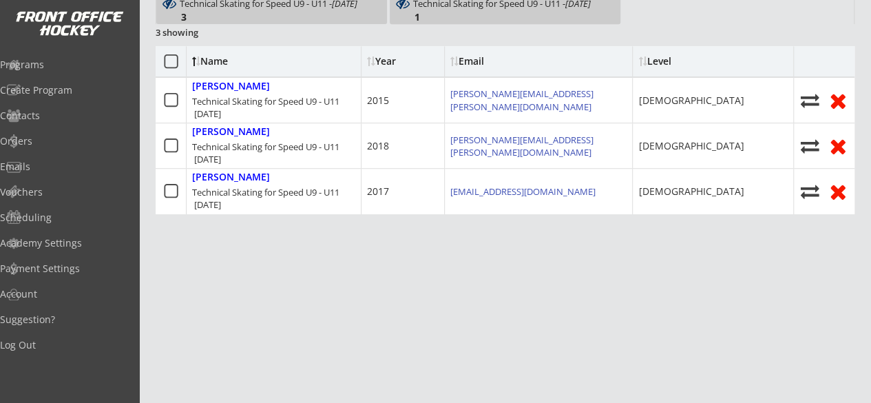
scroll to position [209, 0]
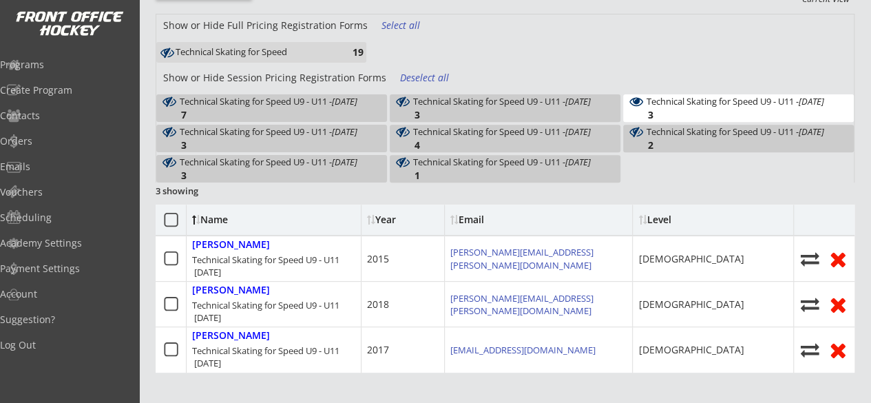
click at [722, 97] on div "Technical Skating for Speed U9 - U11 - Oct 28, 2025" at bounding box center [736, 101] width 178 height 10
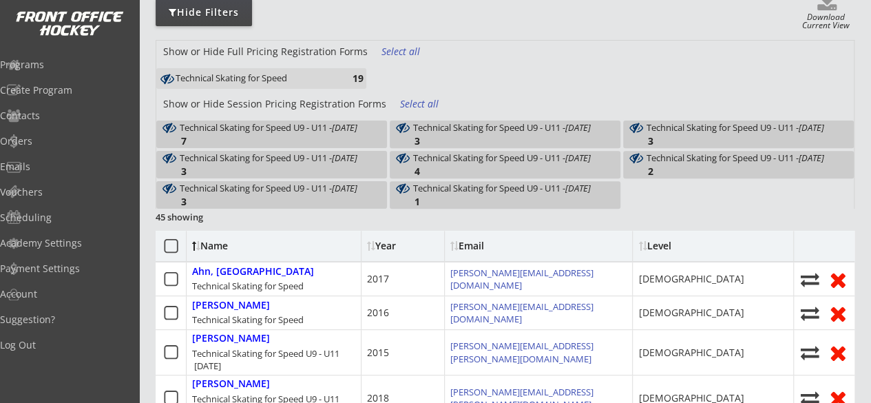
scroll to position [218, 0]
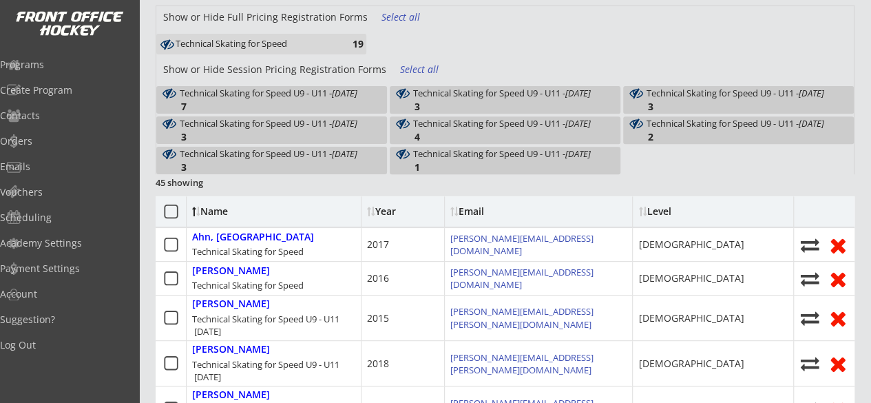
click at [346, 116] on div "Technical Skating for Speed U9 - U11 - Nov 4, 2025 3" at bounding box center [271, 130] width 231 height 28
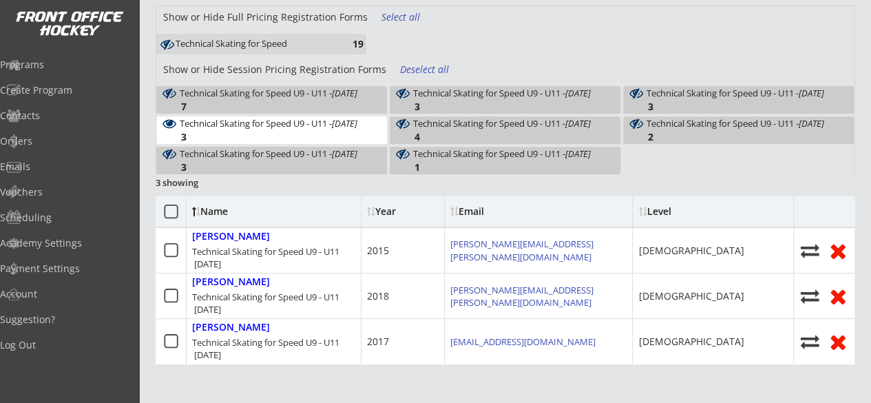
click at [346, 119] on em "Nov 4, 2025" at bounding box center [344, 123] width 25 height 12
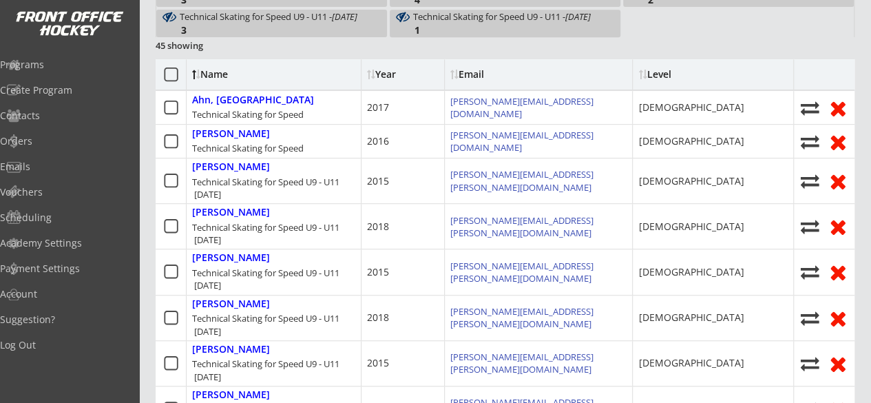
scroll to position [355, 0]
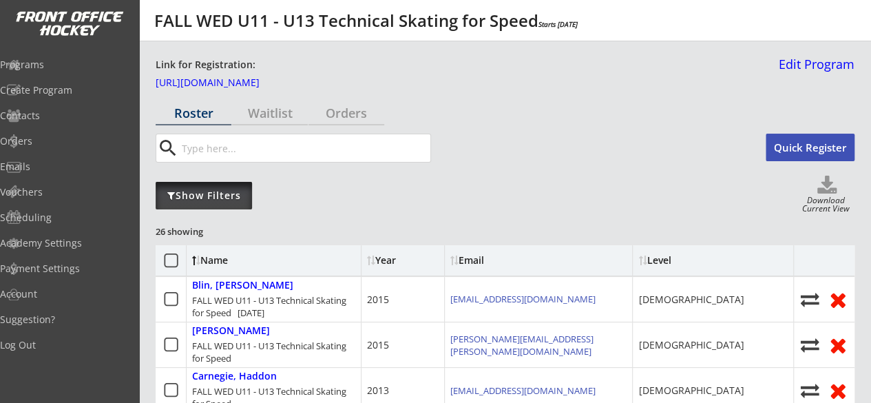
click at [220, 195] on div "Show Filters" at bounding box center [204, 196] width 96 height 14
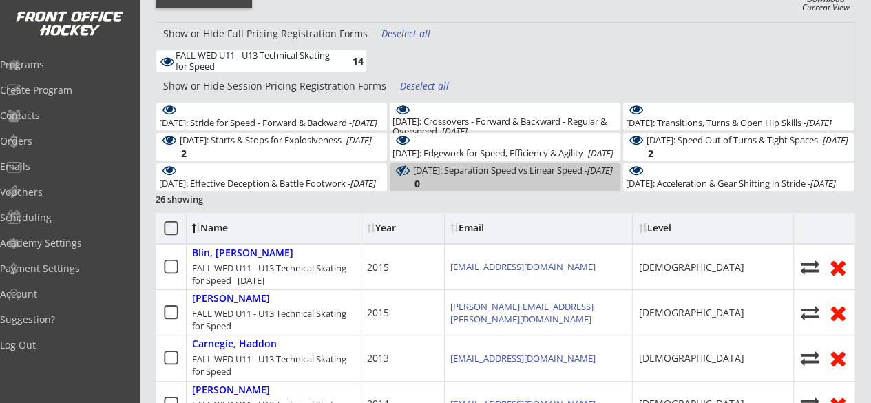
click at [423, 81] on div "Deselect all" at bounding box center [425, 86] width 51 height 14
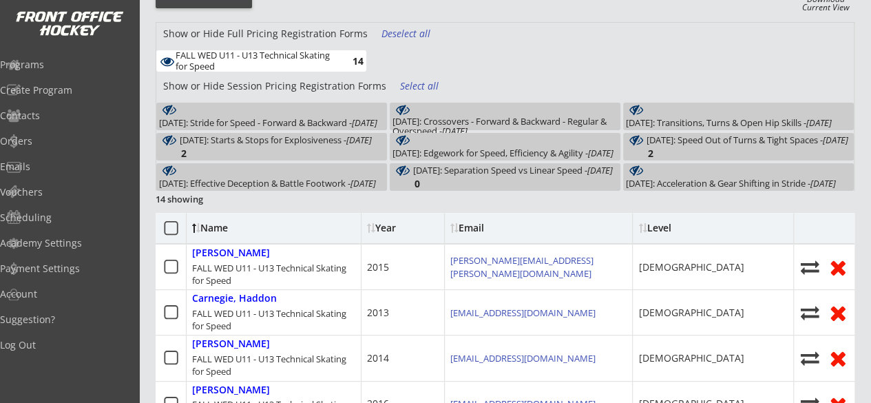
click at [423, 81] on div "Select all" at bounding box center [425, 86] width 51 height 14
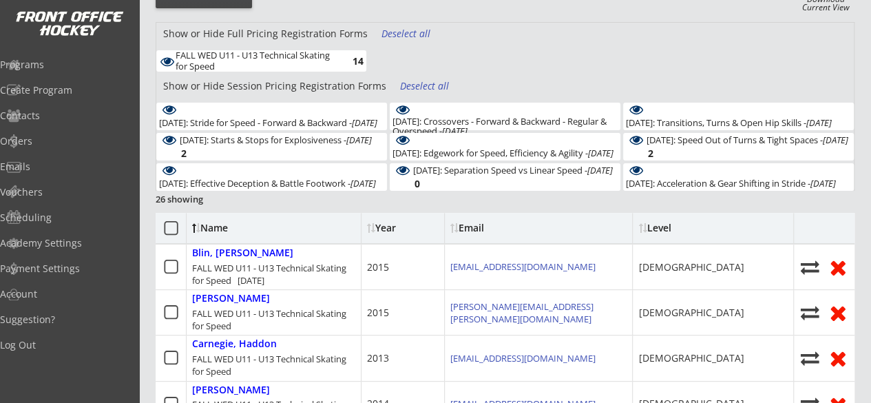
click at [401, 33] on div "Deselect all" at bounding box center [406, 34] width 51 height 14
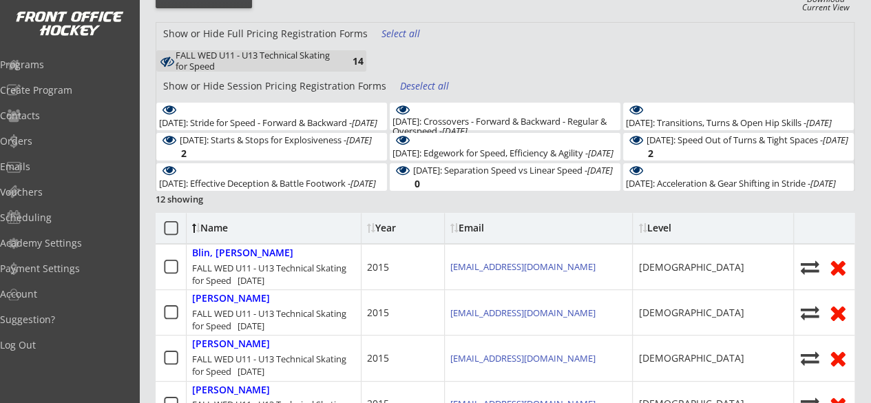
click at [428, 83] on div "Deselect all" at bounding box center [425, 86] width 51 height 14
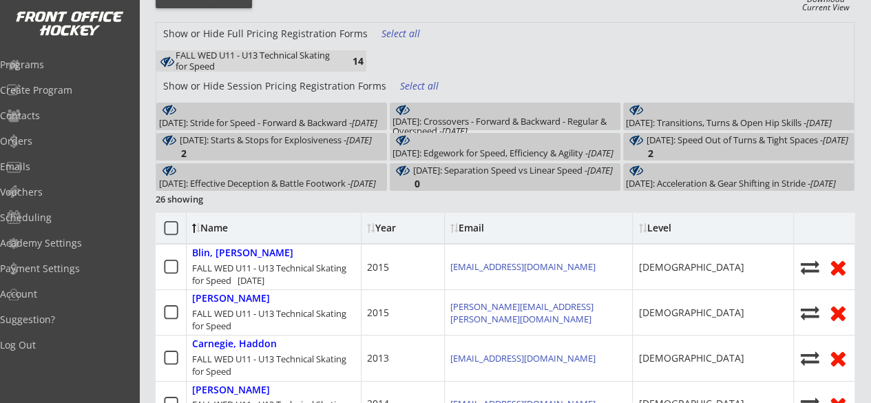
click at [358, 110] on div "[DATE]: Stride for Speed - Forward & Backward - [DATE] 1" at bounding box center [271, 117] width 231 height 28
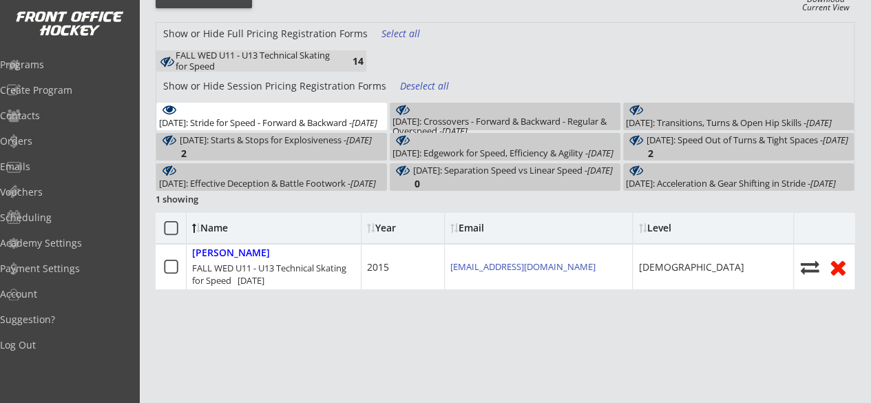
click at [358, 110] on div "[DATE]: Stride for Speed - Forward & Backward - [DATE] 1" at bounding box center [271, 117] width 231 height 28
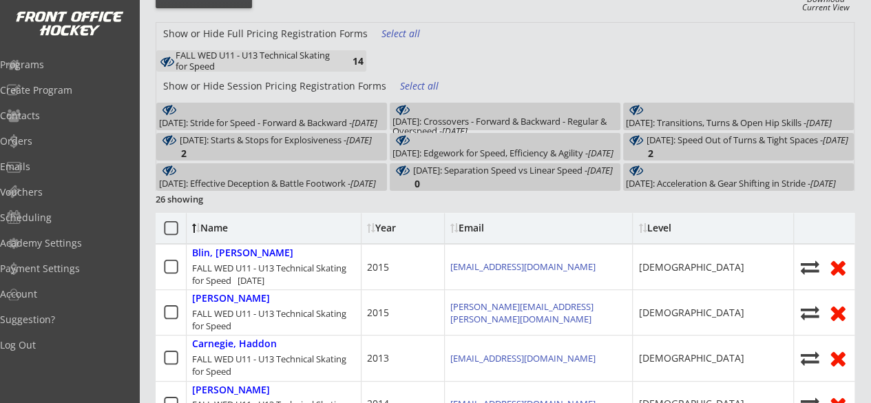
click at [463, 111] on div "[DATE]: Crossovers - Forward & Backward - Regular & Overspeed - [DATE] 2" at bounding box center [505, 117] width 231 height 28
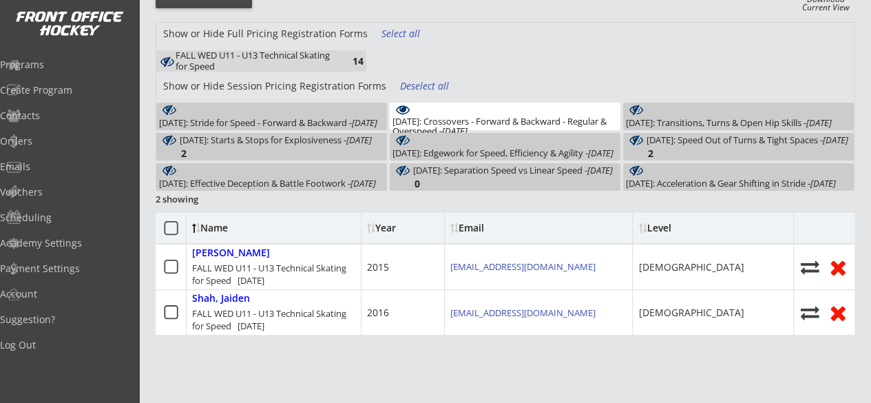
click at [463, 111] on div "[DATE]: Crossovers - Forward & Backward - Regular & Overspeed - [DATE] 2" at bounding box center [505, 117] width 231 height 28
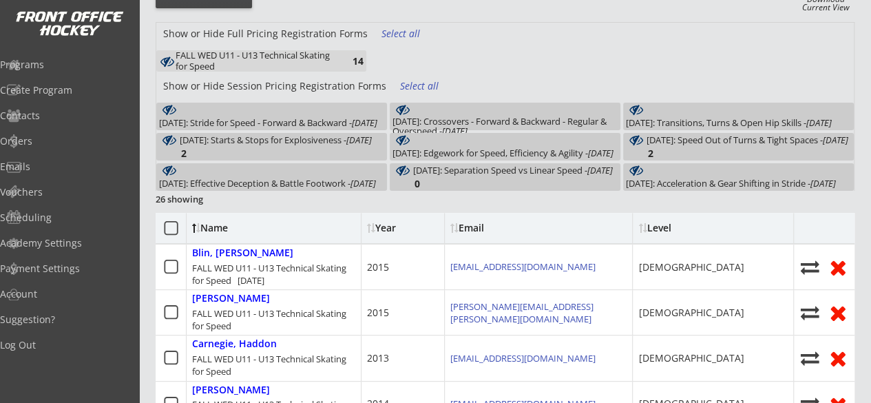
click at [677, 127] on div "[DATE]: Transitions, Turns & Open Hip Skills - [DATE]" at bounding box center [729, 123] width 206 height 10
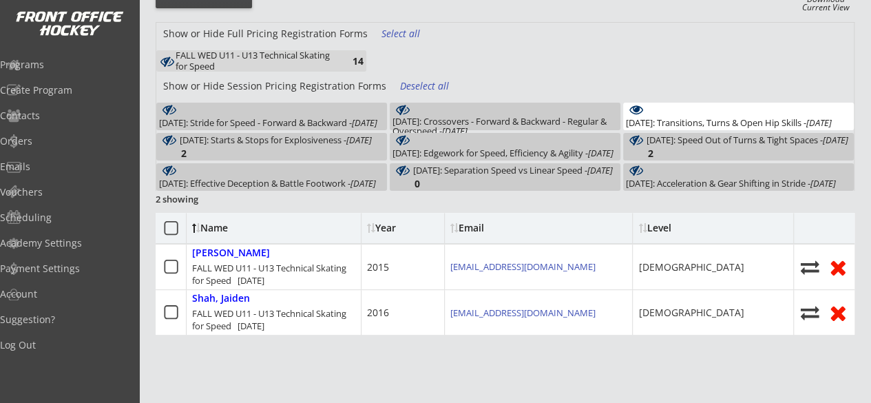
click at [693, 107] on div "[DATE]: Transitions, Turns & Open Hip Skills - [DATE] 2" at bounding box center [738, 117] width 231 height 28
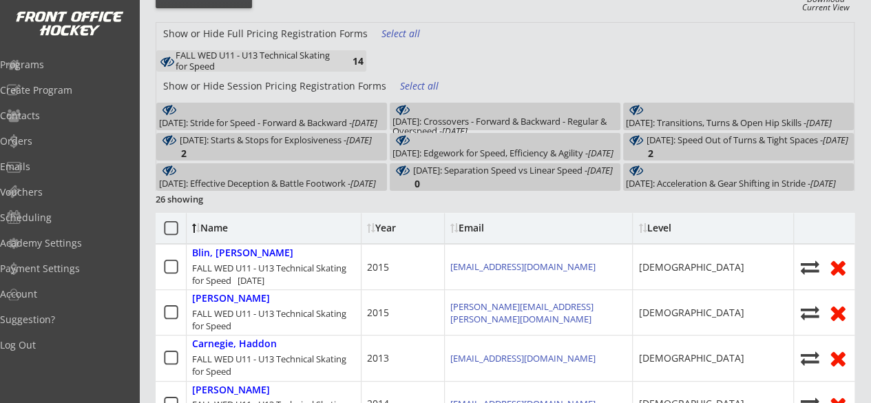
click at [330, 136] on div "[DATE]: Starts & Stops for Explosiveness - [DATE] 2" at bounding box center [271, 147] width 231 height 28
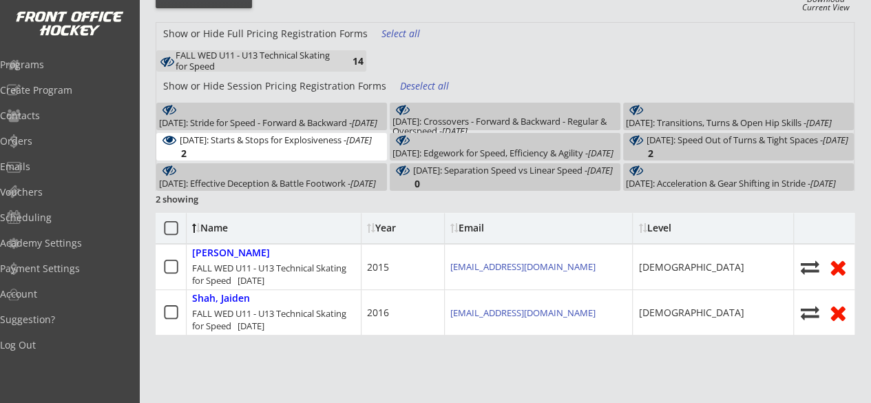
click at [342, 138] on div "[DATE]: Starts & Stops for Explosiveness - [DATE] 2" at bounding box center [271, 147] width 231 height 28
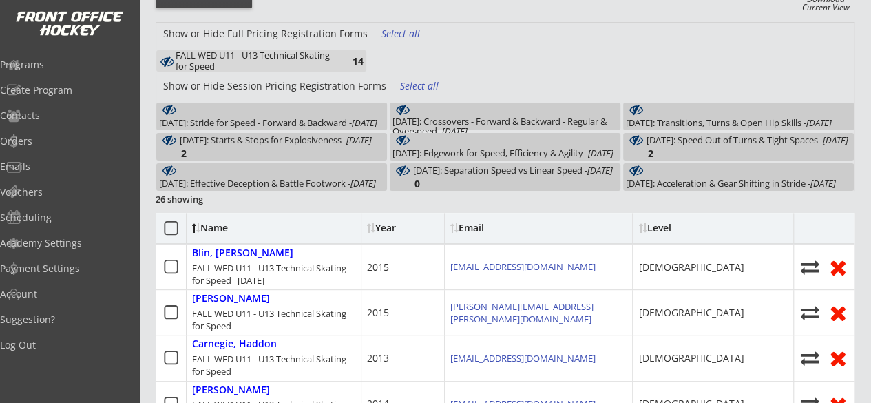
click at [463, 137] on div "[DATE]: Edgework for Speed, Efficiency & Agility - [DATE] 1" at bounding box center [505, 147] width 231 height 28
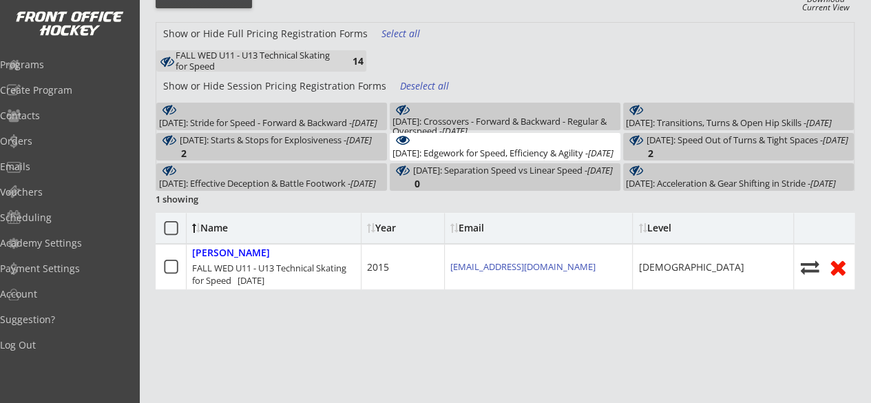
click at [823, 146] on em "[DATE]" at bounding box center [835, 140] width 25 height 12
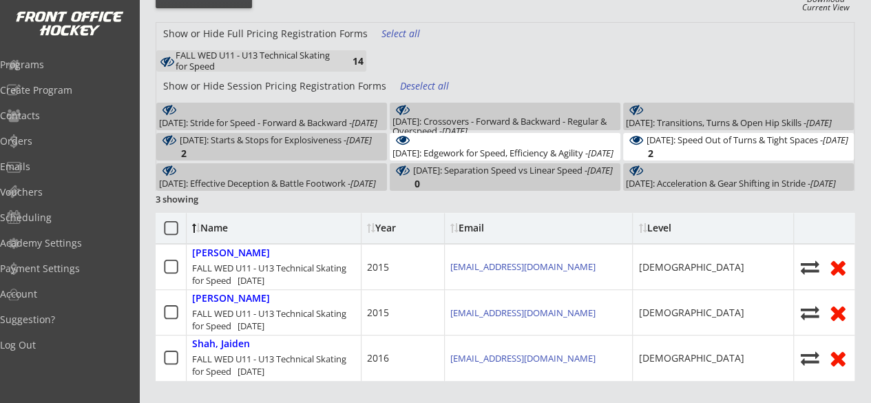
click at [559, 158] on div "[DATE]: Edgework for Speed, Efficiency & Agility - [DATE]" at bounding box center [502, 153] width 221 height 10
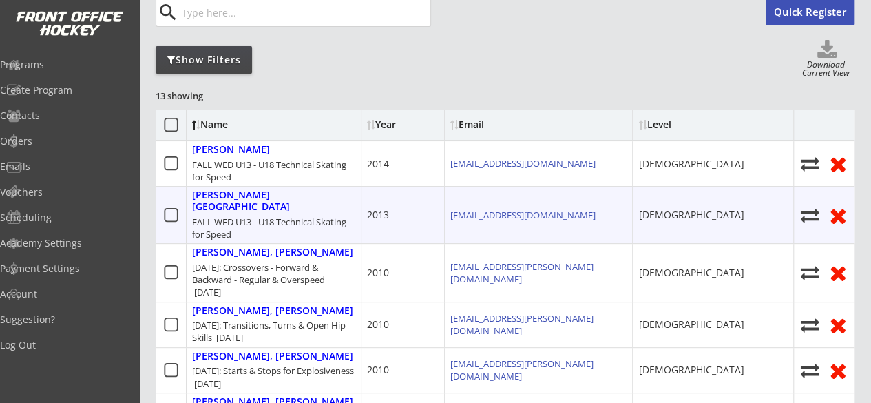
scroll to position [34, 0]
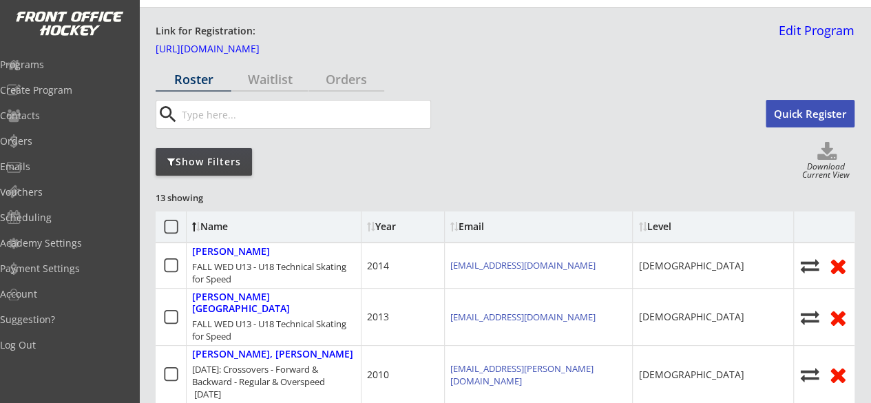
click at [197, 155] on div "Show Filters" at bounding box center [204, 162] width 96 height 14
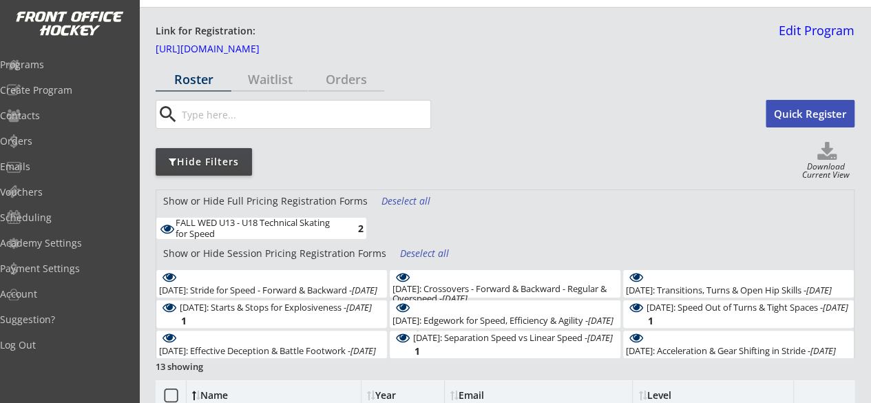
scroll to position [134, 0]
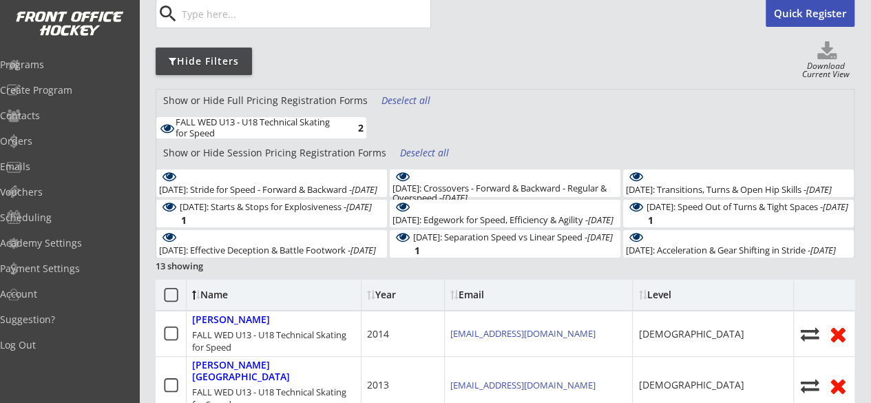
click at [385, 96] on div "Deselect all" at bounding box center [406, 101] width 51 height 14
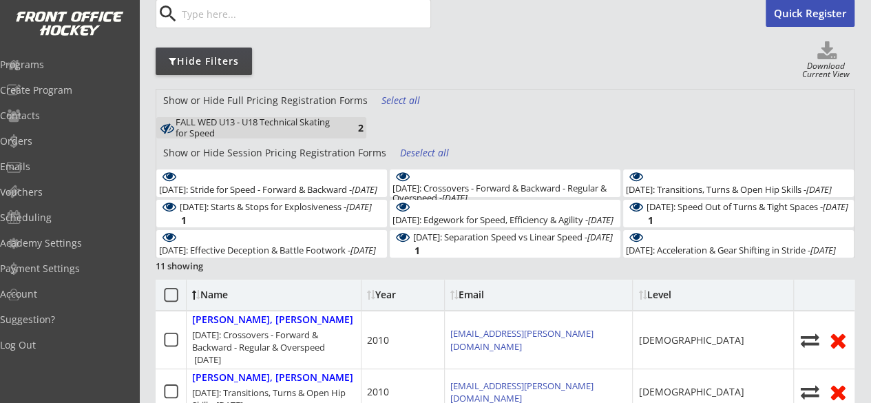
click at [408, 153] on div "Deselect all" at bounding box center [425, 153] width 51 height 14
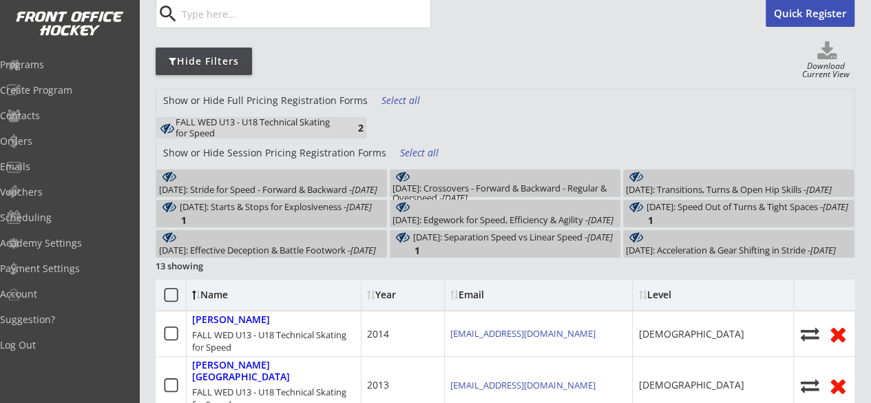
click at [326, 194] on div "[DATE]: Stride for Speed - Forward & Backward - [DATE]" at bounding box center [268, 190] width 218 height 10
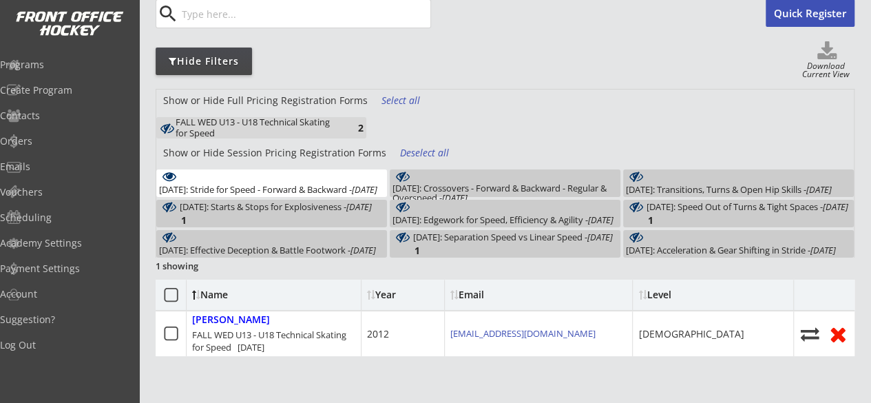
click at [339, 185] on div "[DATE]: Stride for Speed - Forward & Backward - [DATE]" at bounding box center [268, 190] width 218 height 10
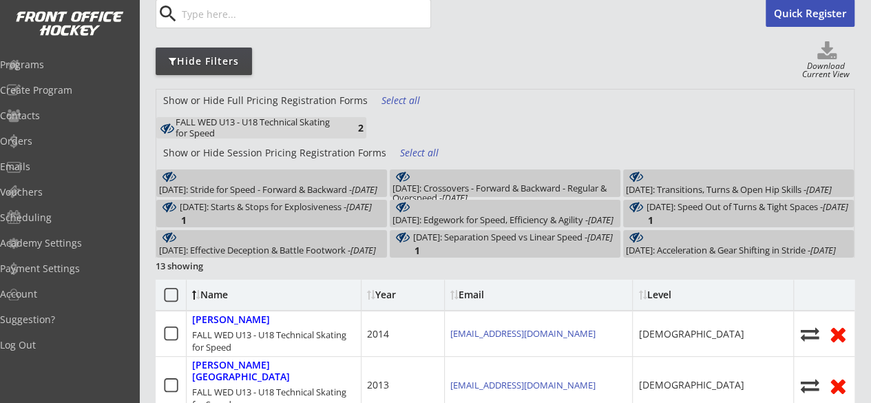
click at [417, 183] on div "[DATE]: Crossovers - Forward & Backward - Regular & Overspeed - [DATE]" at bounding box center [504, 193] width 225 height 20
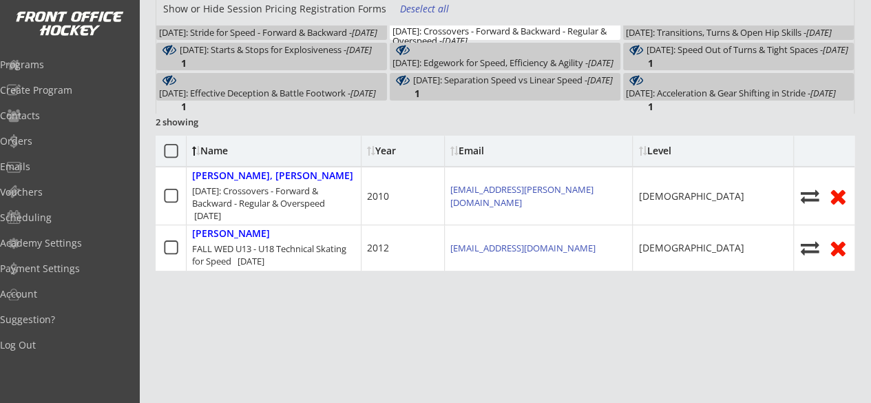
scroll to position [216, 0]
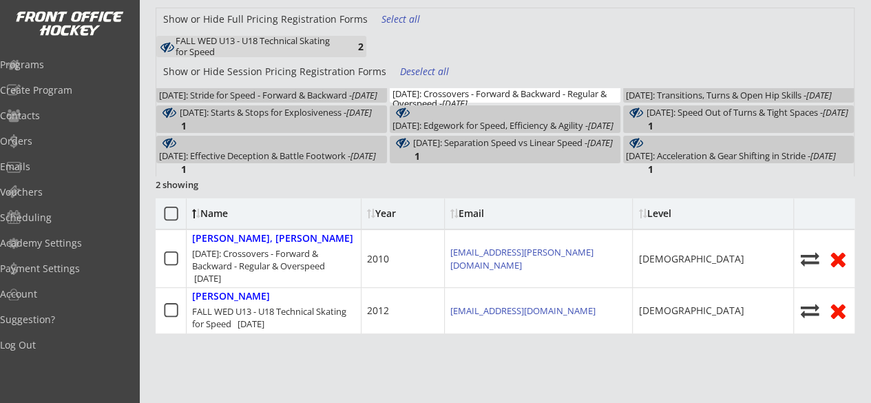
click at [595, 89] on div "[DATE]: Crossovers - Forward & Backward - Regular & Overspeed - [DATE]" at bounding box center [504, 99] width 225 height 20
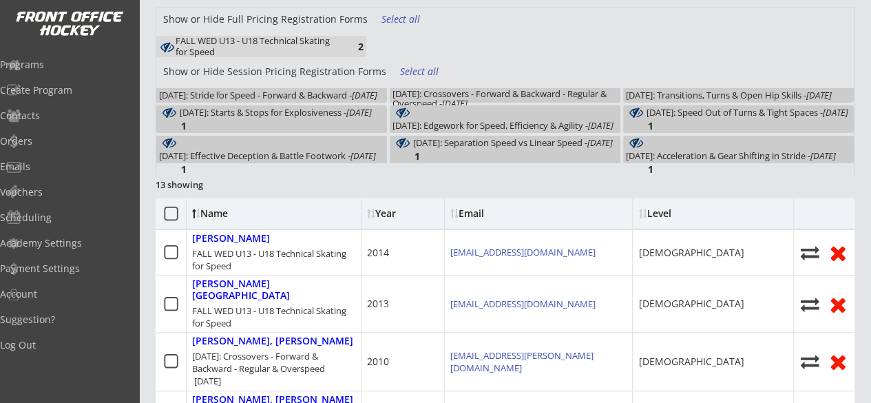
scroll to position [0, 0]
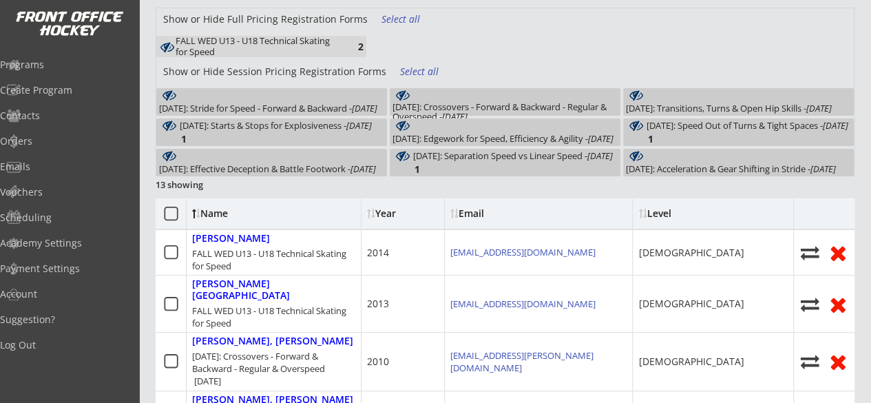
click at [626, 103] on div "[DATE]: Transitions, Turns & Open Hip Skills - [DATE]" at bounding box center [729, 108] width 206 height 10
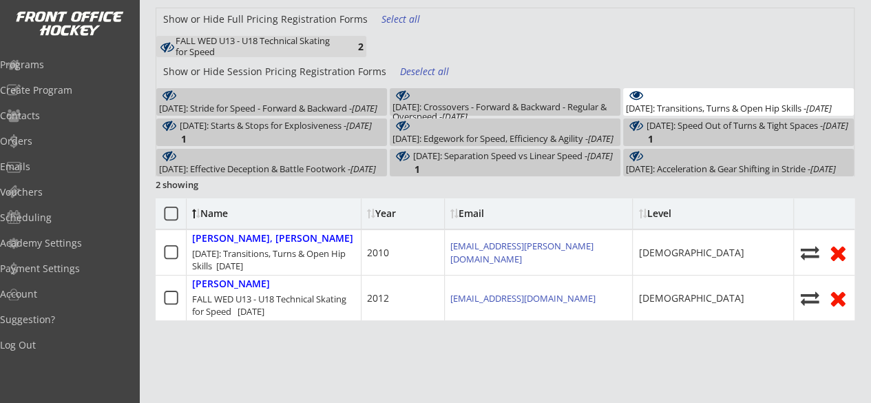
click at [626, 103] on div "[DATE]: Transitions, Turns & Open Hip Skills - [DATE]" at bounding box center [729, 108] width 206 height 10
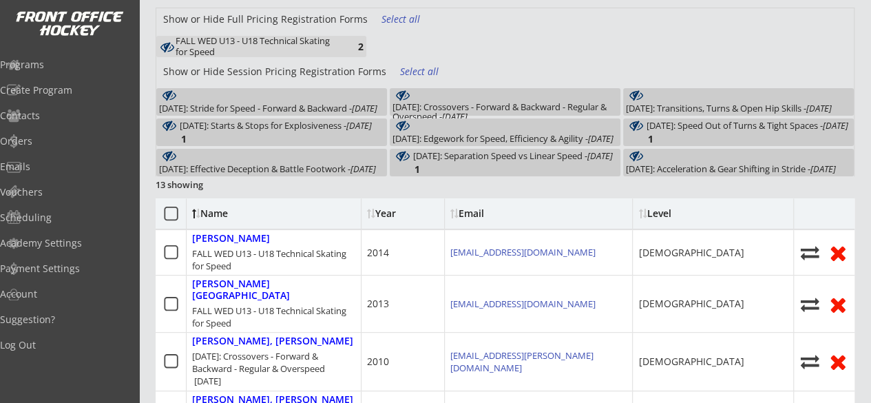
click at [333, 130] on div "[DATE]: Starts & Stops for Explosiveness - [DATE]" at bounding box center [276, 125] width 192 height 10
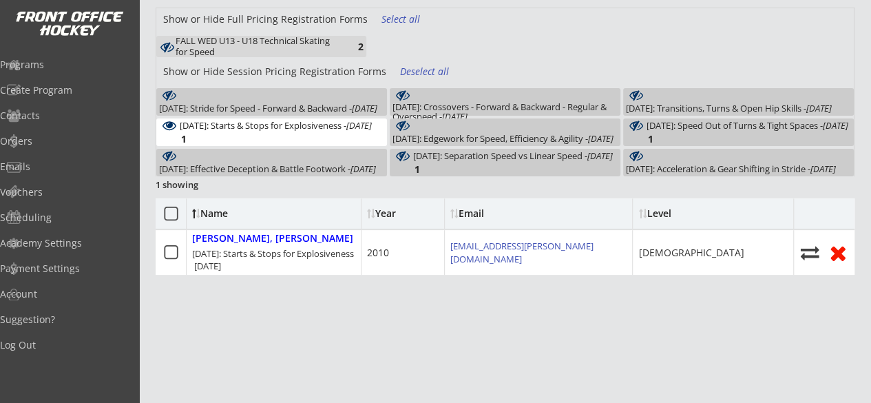
click at [333, 130] on div "[DATE]: Starts & Stops for Explosiveness - [DATE]" at bounding box center [276, 125] width 192 height 10
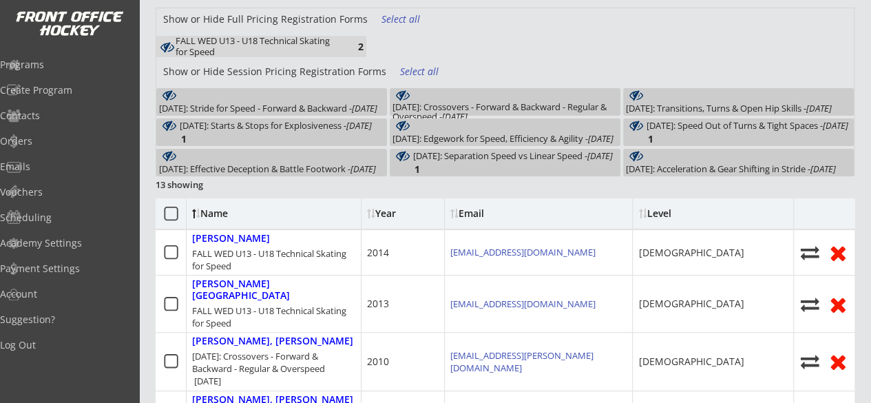
click at [408, 71] on div "Select all" at bounding box center [425, 72] width 51 height 14
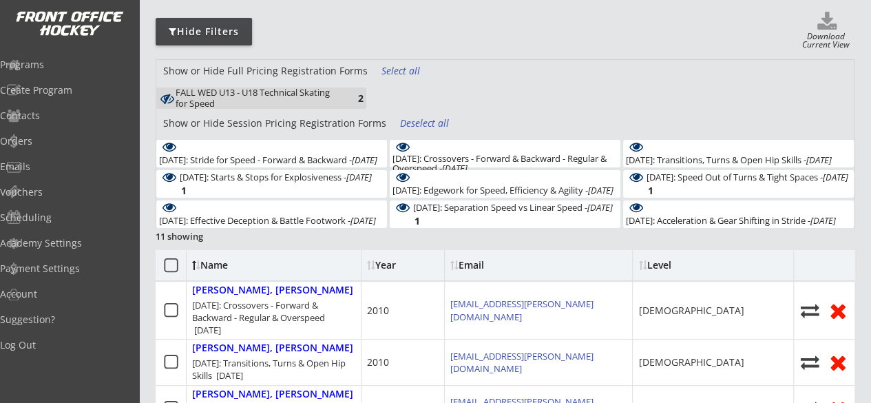
scroll to position [92, 0]
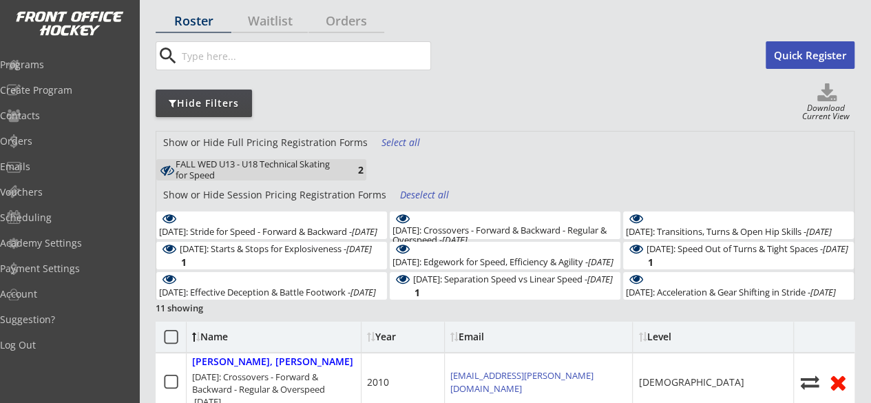
click at [398, 145] on div "Select all" at bounding box center [406, 143] width 51 height 14
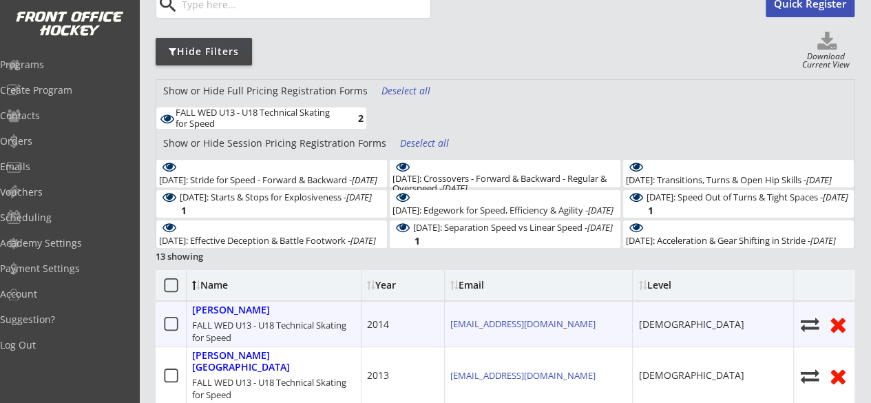
scroll to position [143, 0]
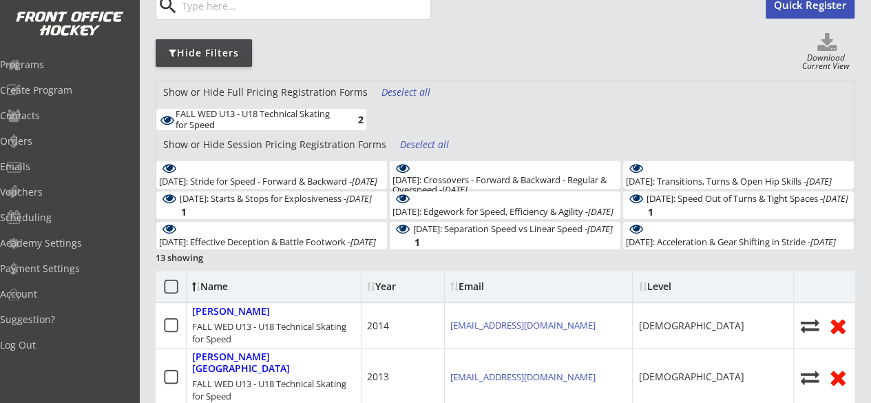
click at [417, 143] on div "Deselect all" at bounding box center [425, 145] width 51 height 14
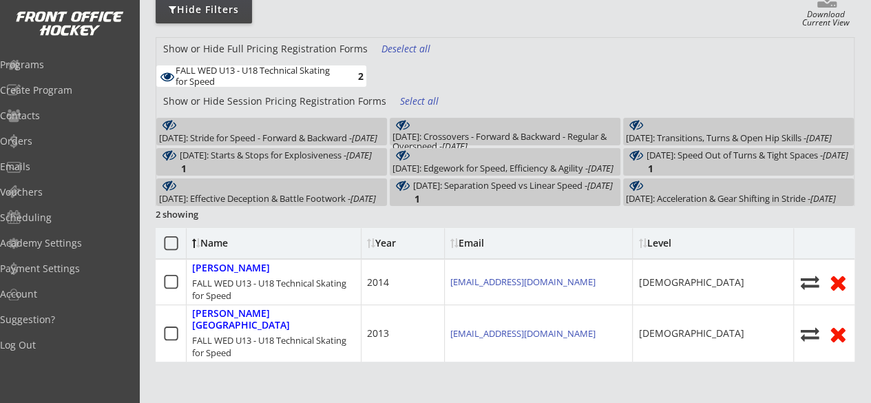
scroll to position [185, 0]
click at [392, 52] on div "Deselect all" at bounding box center [406, 50] width 51 height 14
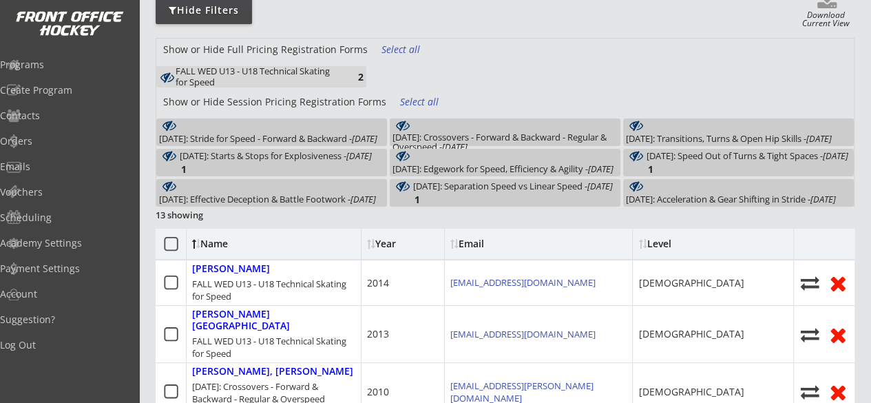
click at [413, 98] on div "Select all" at bounding box center [425, 102] width 51 height 14
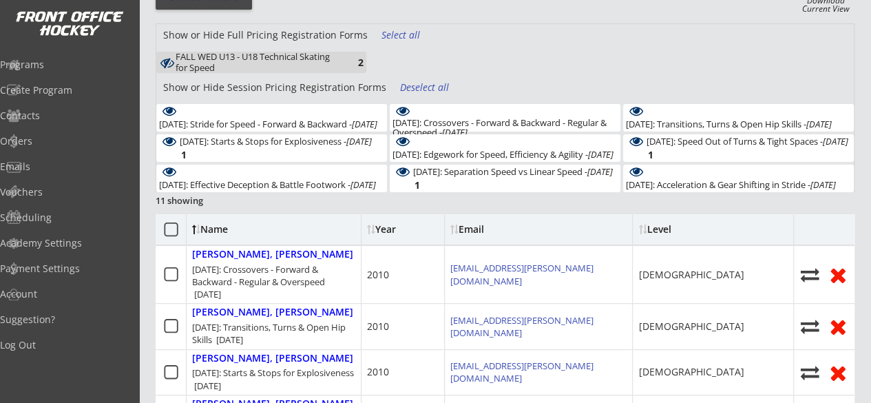
scroll to position [200, 0]
click at [398, 35] on div "Select all" at bounding box center [406, 35] width 51 height 14
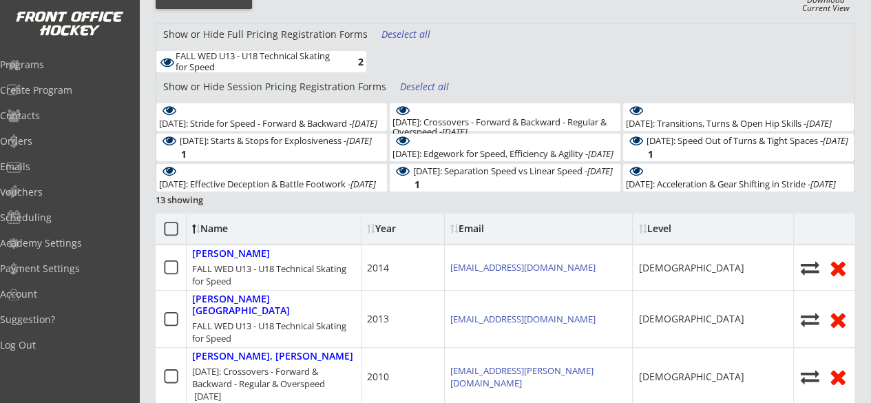
click at [412, 31] on div "Deselect all" at bounding box center [406, 35] width 51 height 14
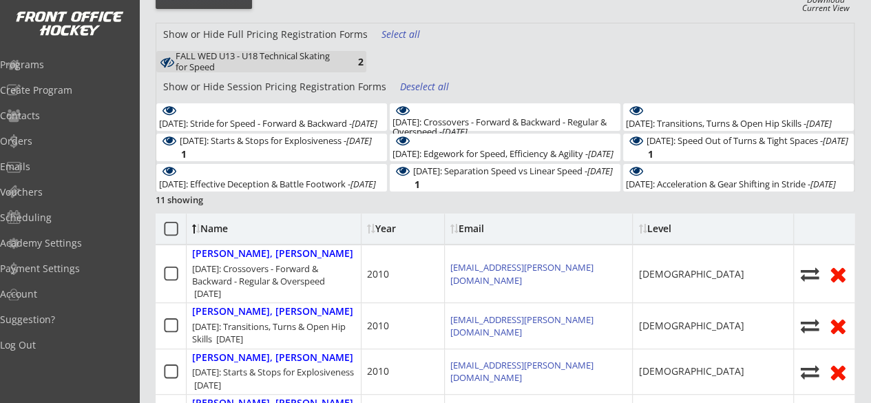
click at [432, 87] on div "Deselect all" at bounding box center [425, 87] width 51 height 14
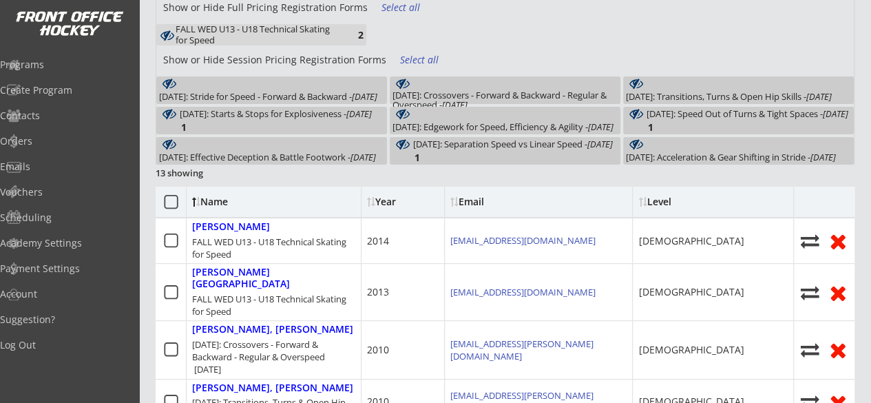
scroll to position [0, 0]
